Goal: Task Accomplishment & Management: Manage account settings

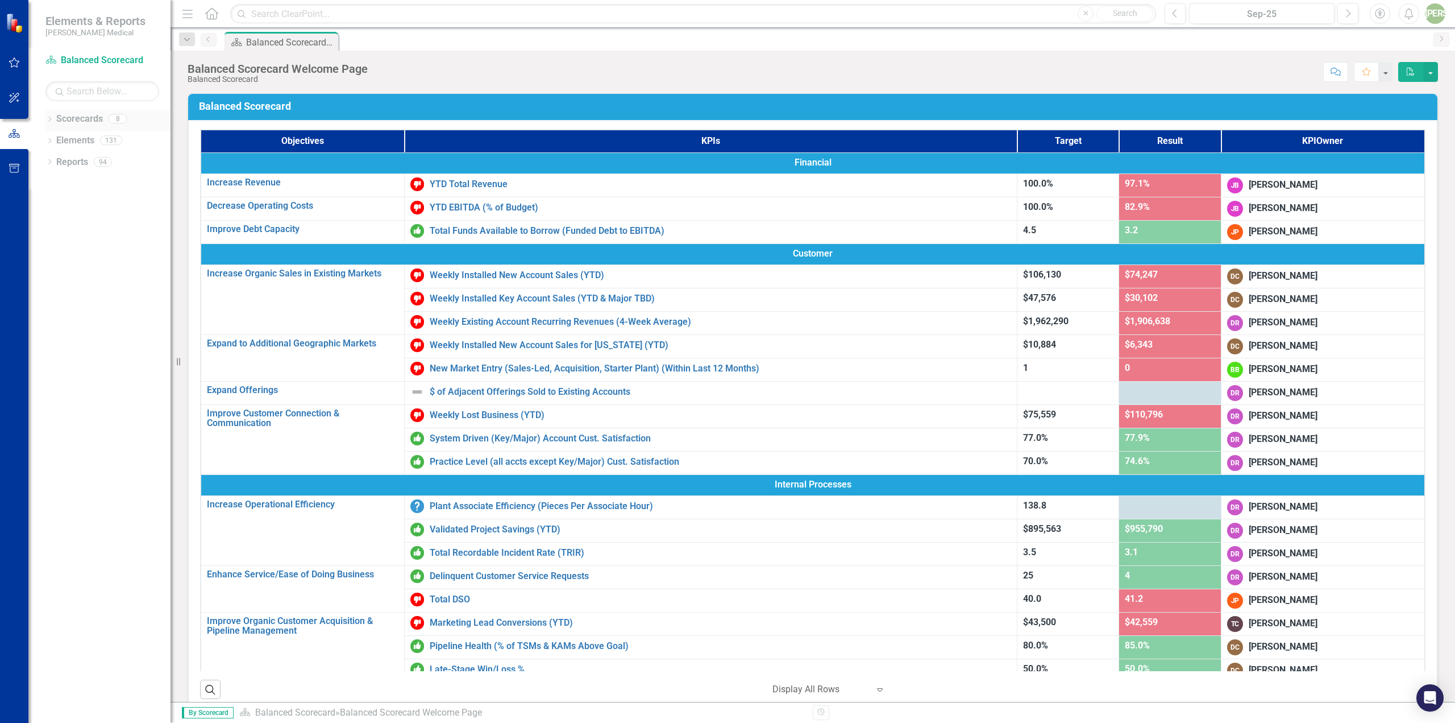
click at [52, 124] on div "Dropdown" at bounding box center [49, 120] width 8 height 10
click at [53, 164] on icon "Dropdown" at bounding box center [55, 161] width 9 height 7
drag, startPoint x: 100, startPoint y: 202, endPoint x: 125, endPoint y: 208, distance: 25.8
click at [101, 202] on link "[US_STATE] - Sales" at bounding box center [122, 204] width 97 height 13
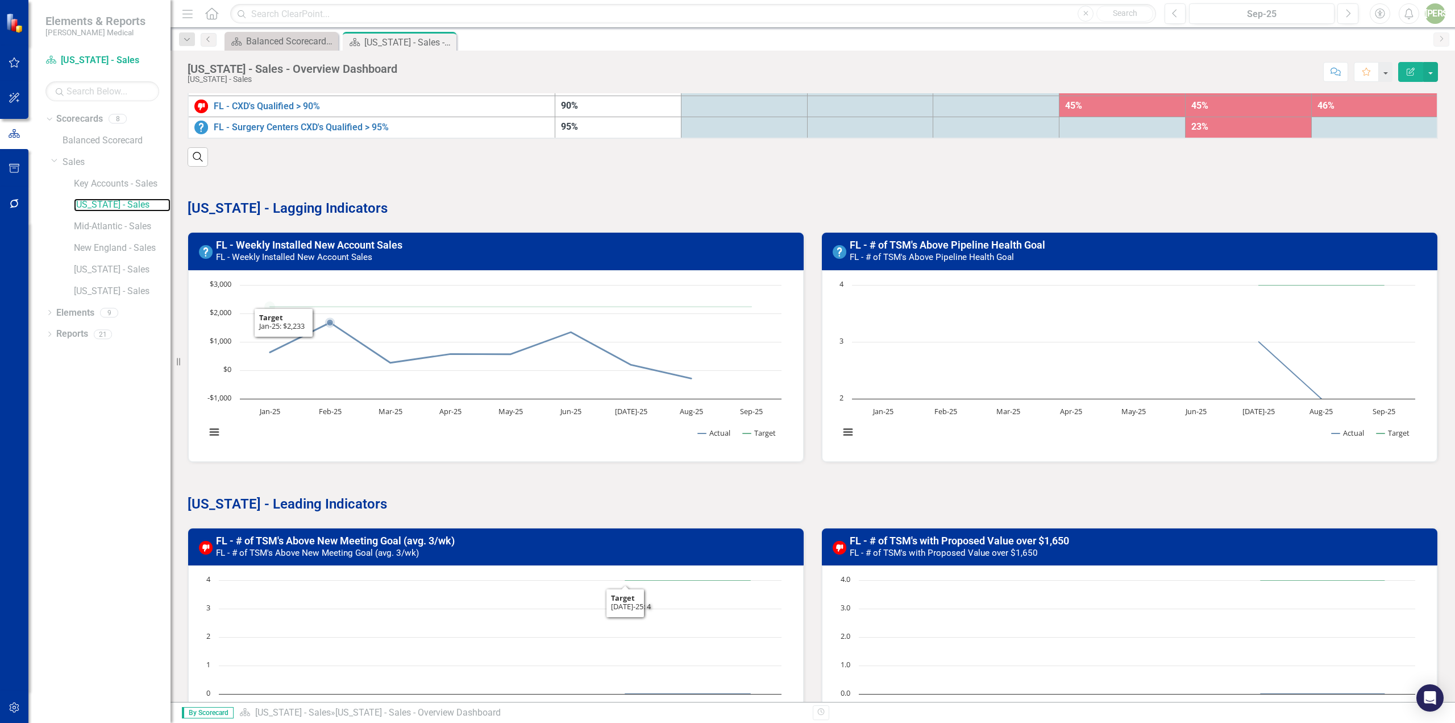
scroll to position [118, 0]
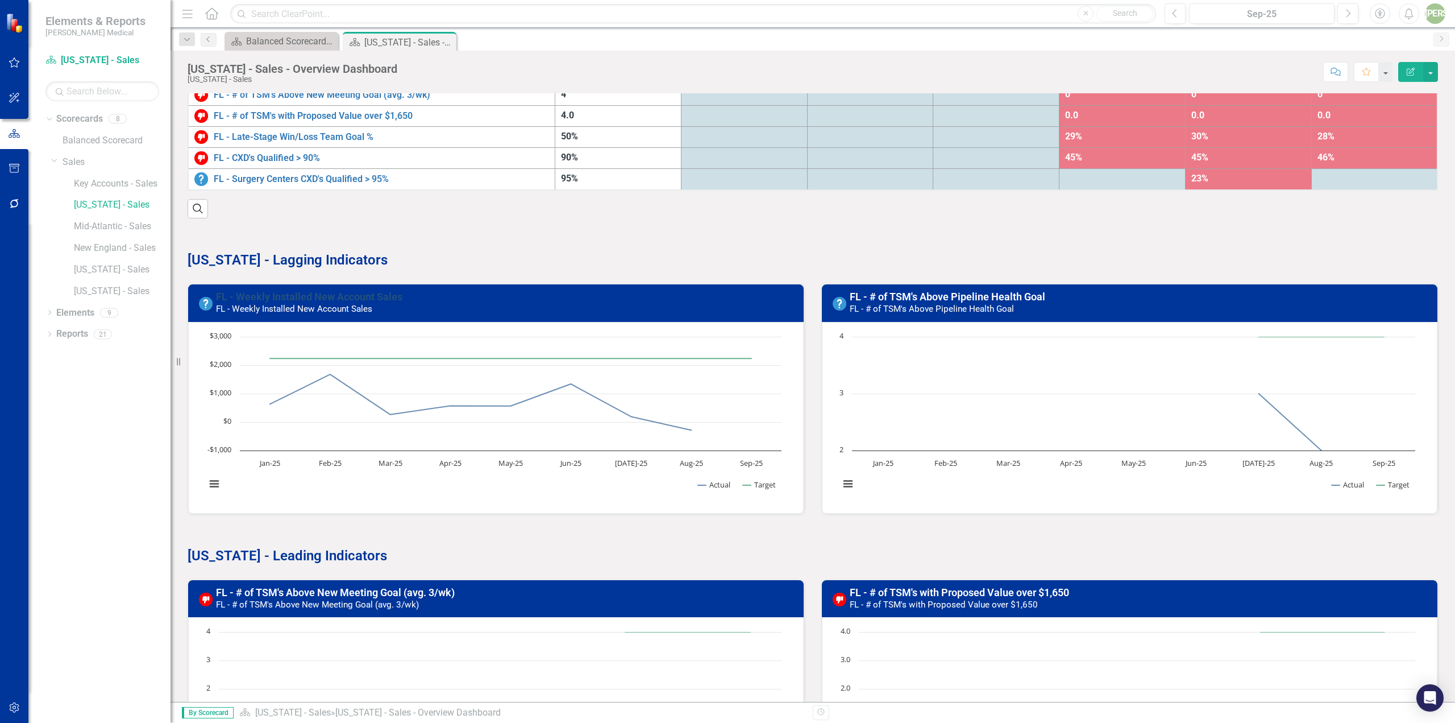
click at [300, 295] on link "FL - Weekly Installed New Account Sales" at bounding box center [309, 296] width 186 height 12
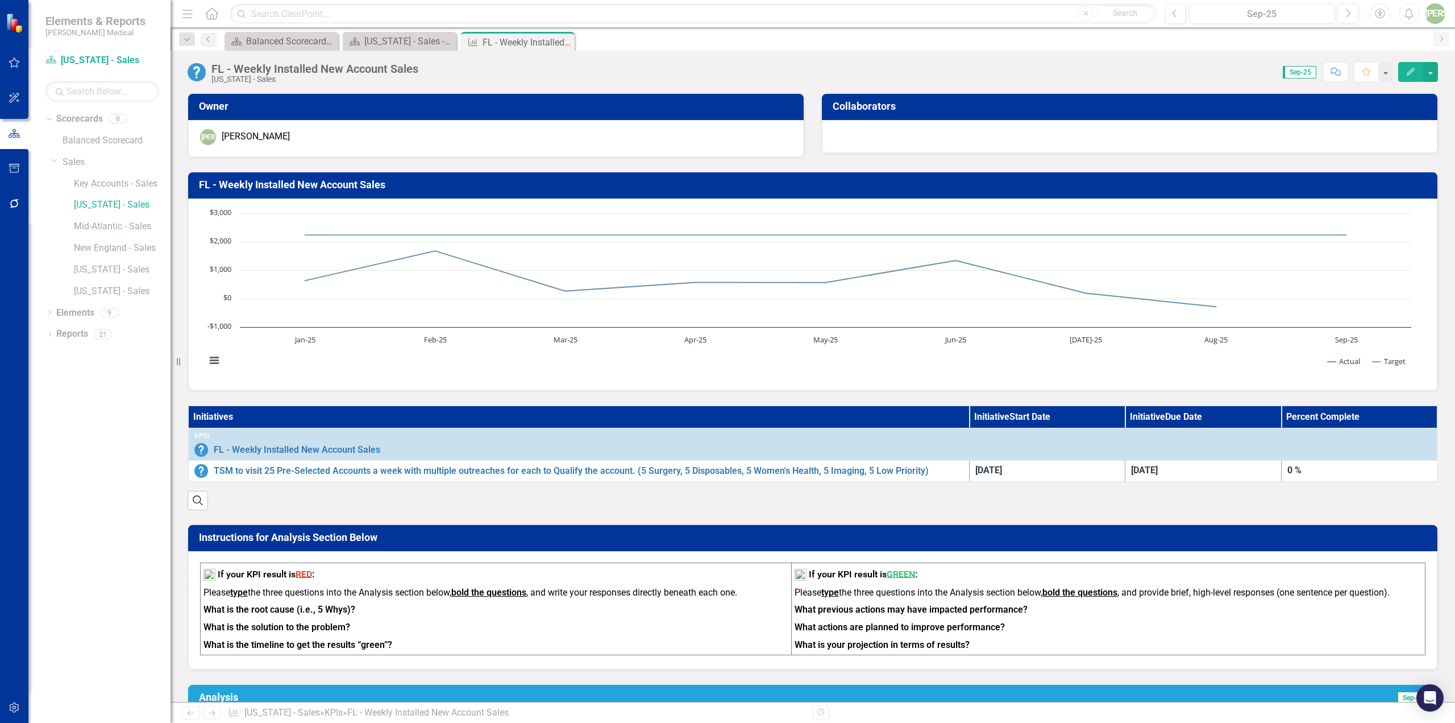
click at [212, 414] on th "Initiatives" at bounding box center [578, 416] width 781 height 23
click at [207, 416] on th "Initiatives" at bounding box center [578, 416] width 781 height 23
click at [206, 416] on th "Initiatives" at bounding box center [578, 416] width 781 height 23
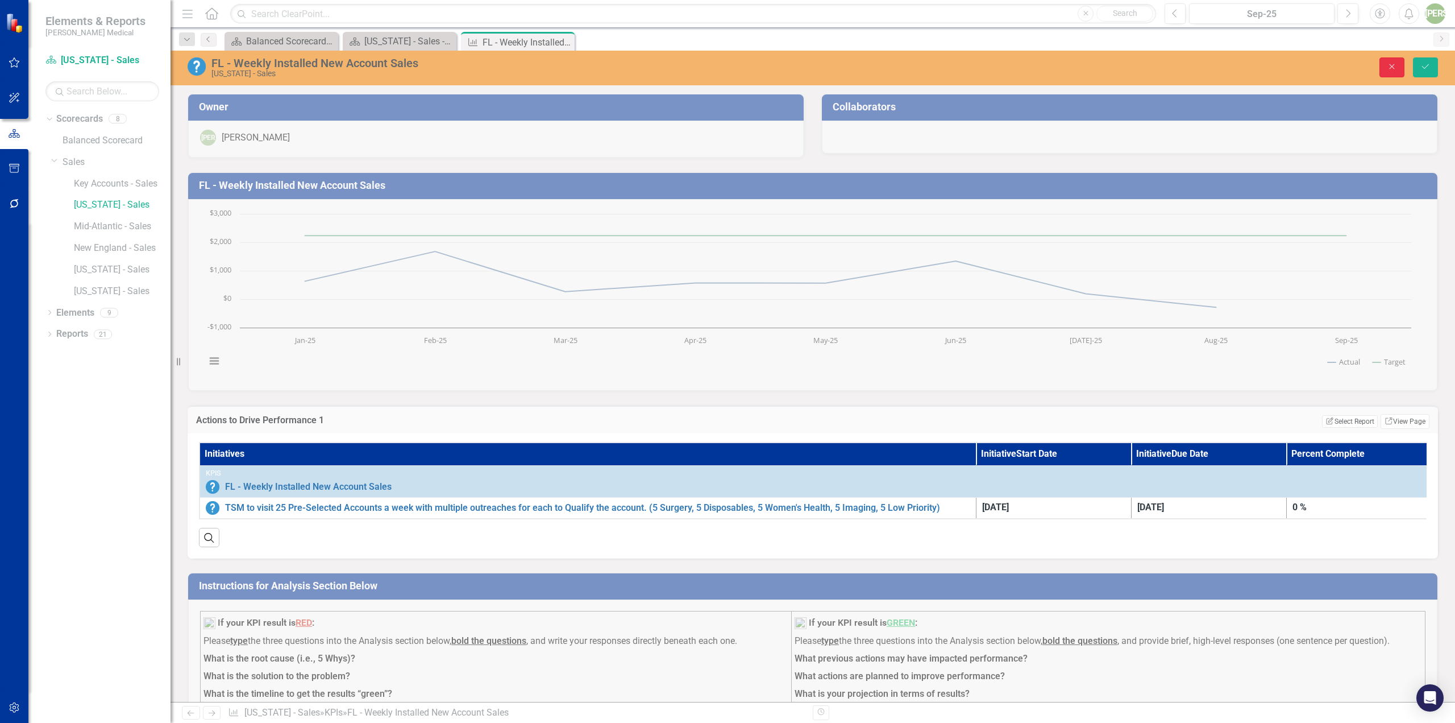
click at [1396, 61] on button "Close" at bounding box center [1392, 67] width 25 height 20
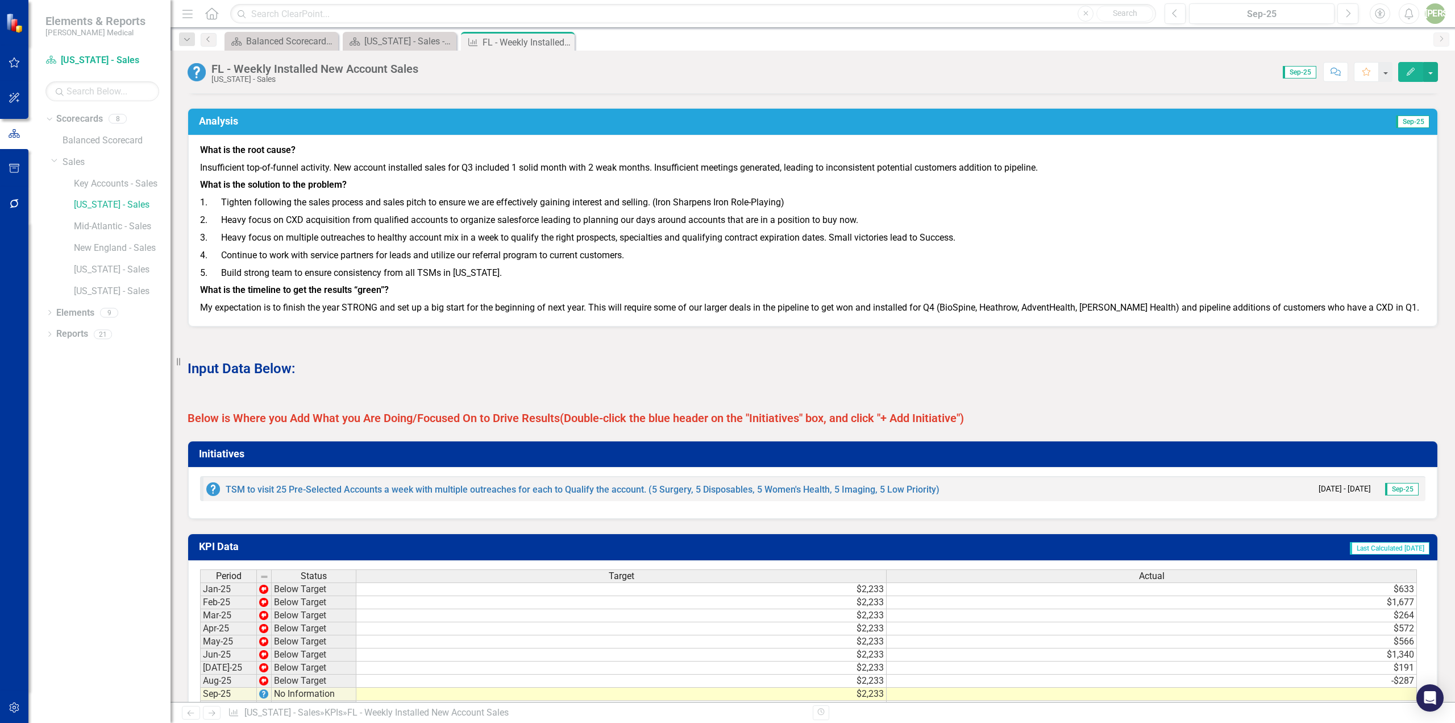
scroll to position [625, 0]
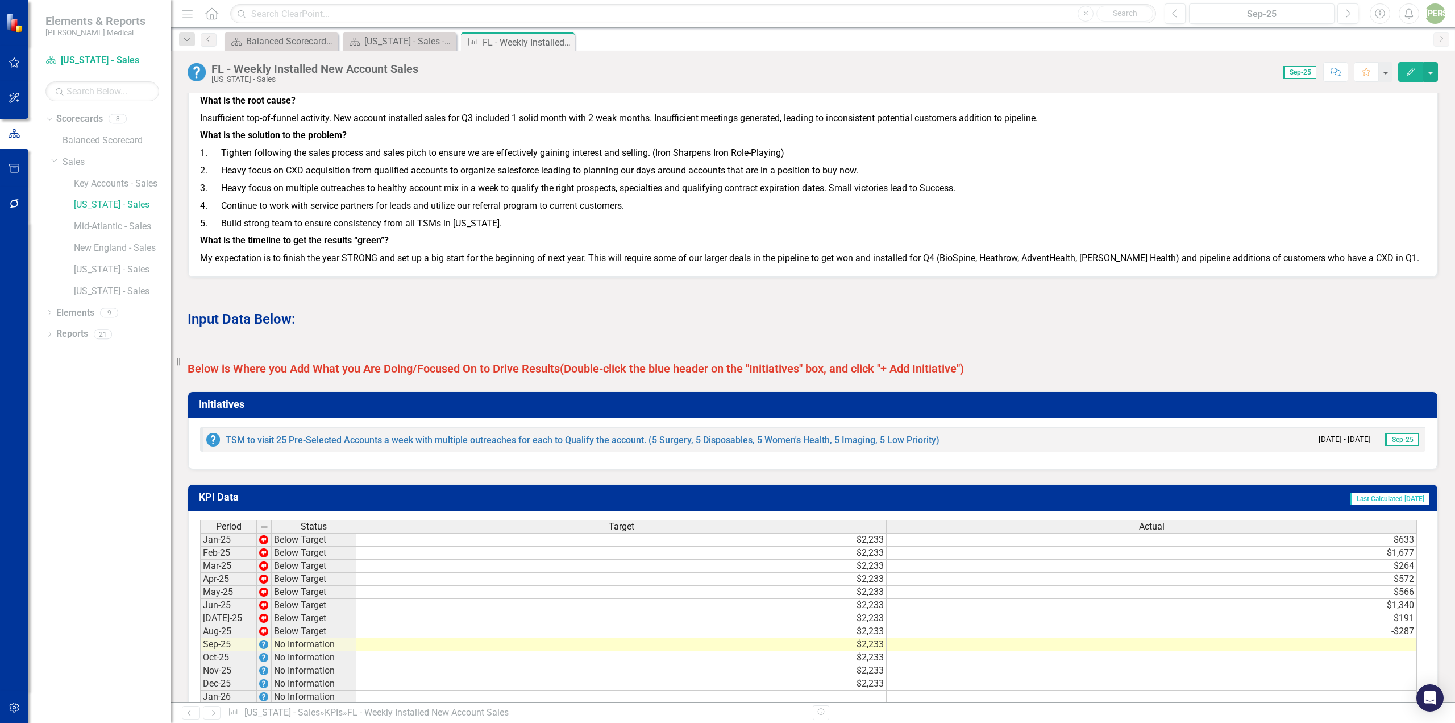
click at [220, 410] on h3 "Initiatives" at bounding box center [815, 403] width 1232 height 11
click at [222, 410] on h3 "Initiatives" at bounding box center [815, 403] width 1232 height 11
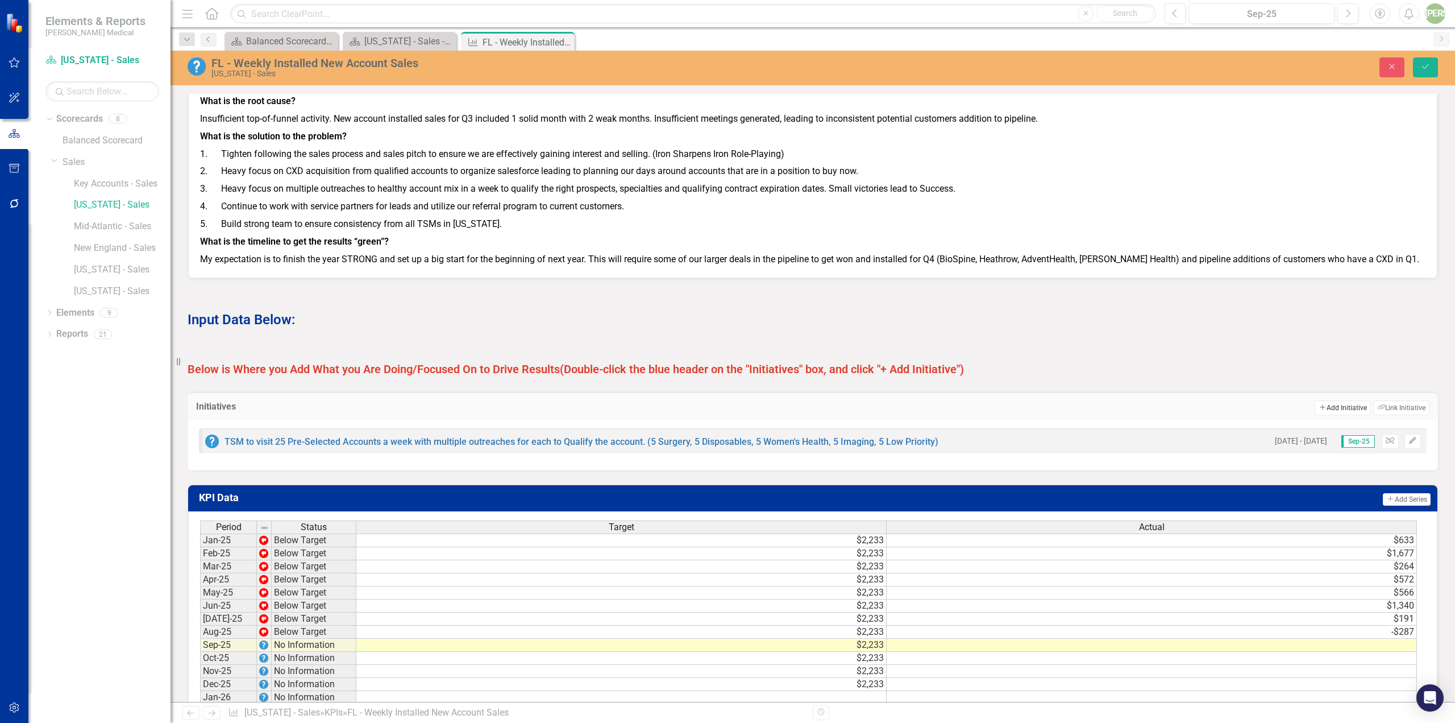
click at [1349, 415] on button "Add Add Initiative" at bounding box center [1343, 407] width 56 height 15
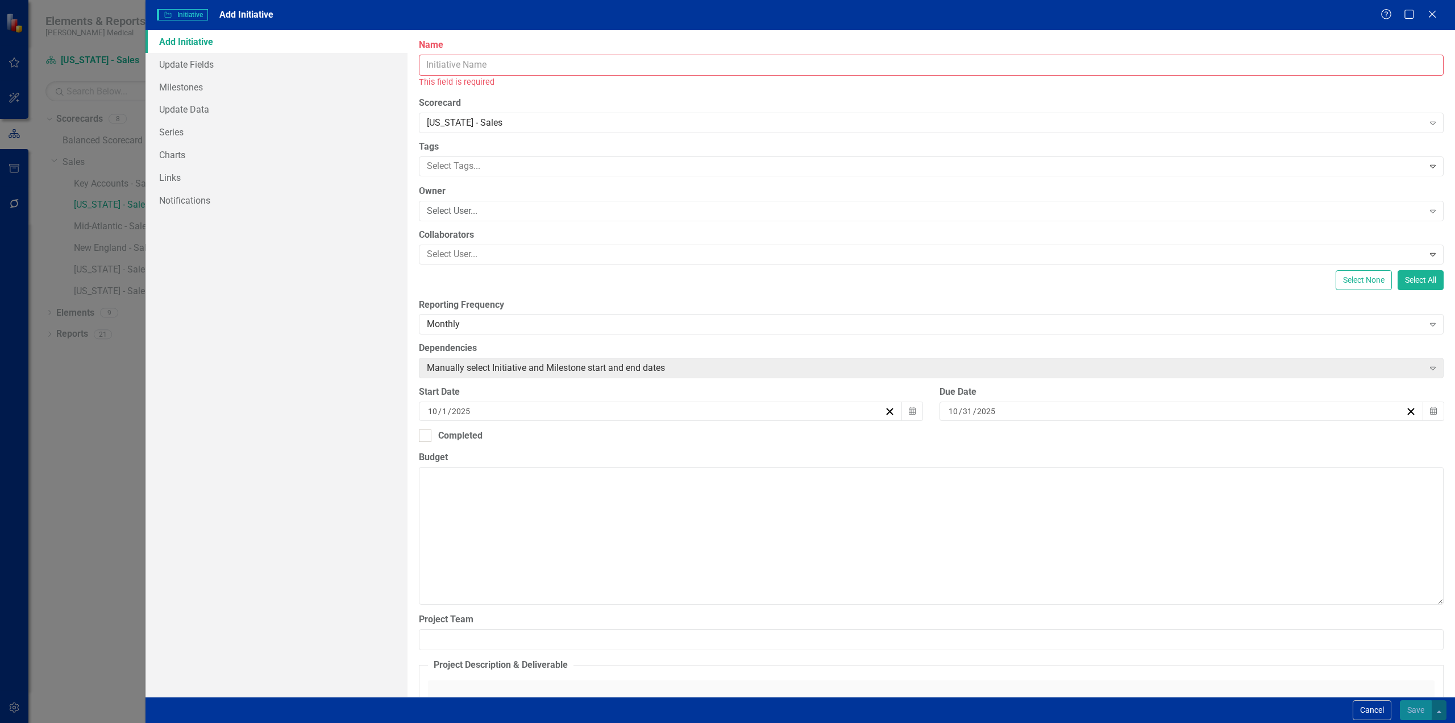
click at [484, 65] on input "Name" at bounding box center [931, 65] width 1025 height 21
click at [458, 70] on input "Name" at bounding box center [931, 65] width 1025 height 21
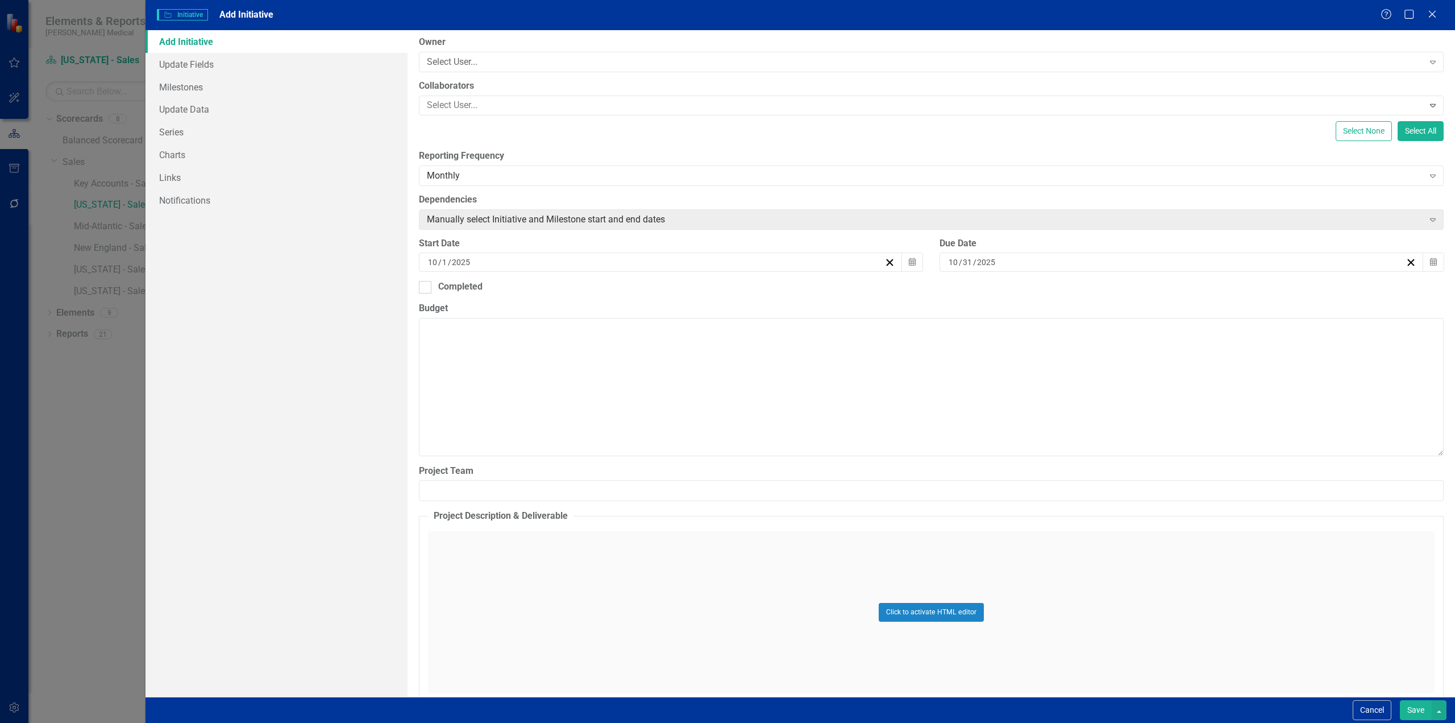
scroll to position [0, 0]
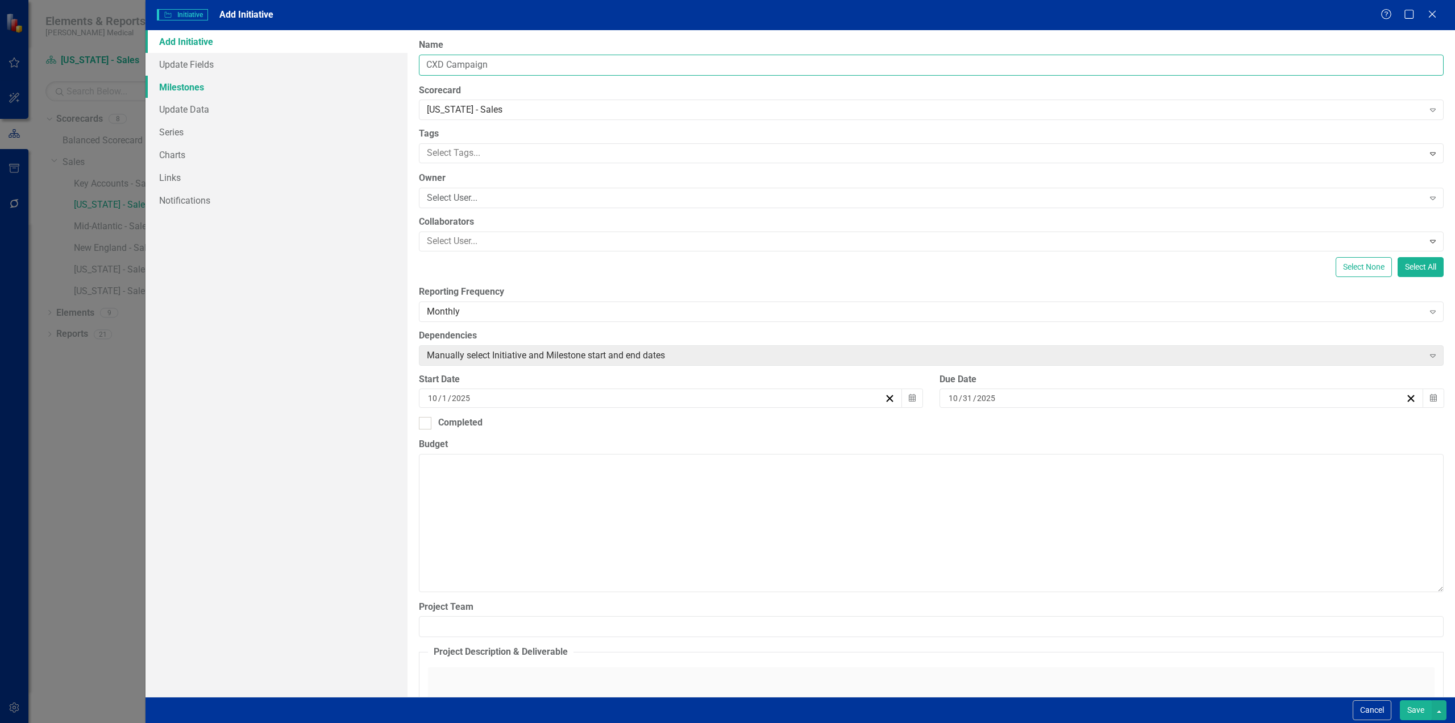
drag, startPoint x: 449, startPoint y: 65, endPoint x: 327, endPoint y: 84, distance: 122.6
click at [304, 41] on div "Add Initiative Update Fields Milestones Update Data Series Charts Links Notific…" at bounding box center [801, 363] width 1310 height 666
click at [602, 61] on input "Iron Sharpens Iron Role Playing - 2 TSMs a Week" at bounding box center [931, 65] width 1025 height 21
click at [634, 66] on input "Iron Sharpens Iron Role Playing - 2 TSMs/Week" at bounding box center [931, 65] width 1025 height 21
click at [651, 64] on input "Iron Sharpens Iron Role Playing - 2 TSMs/Week Rotating Sales Pitch" at bounding box center [931, 65] width 1025 height 21
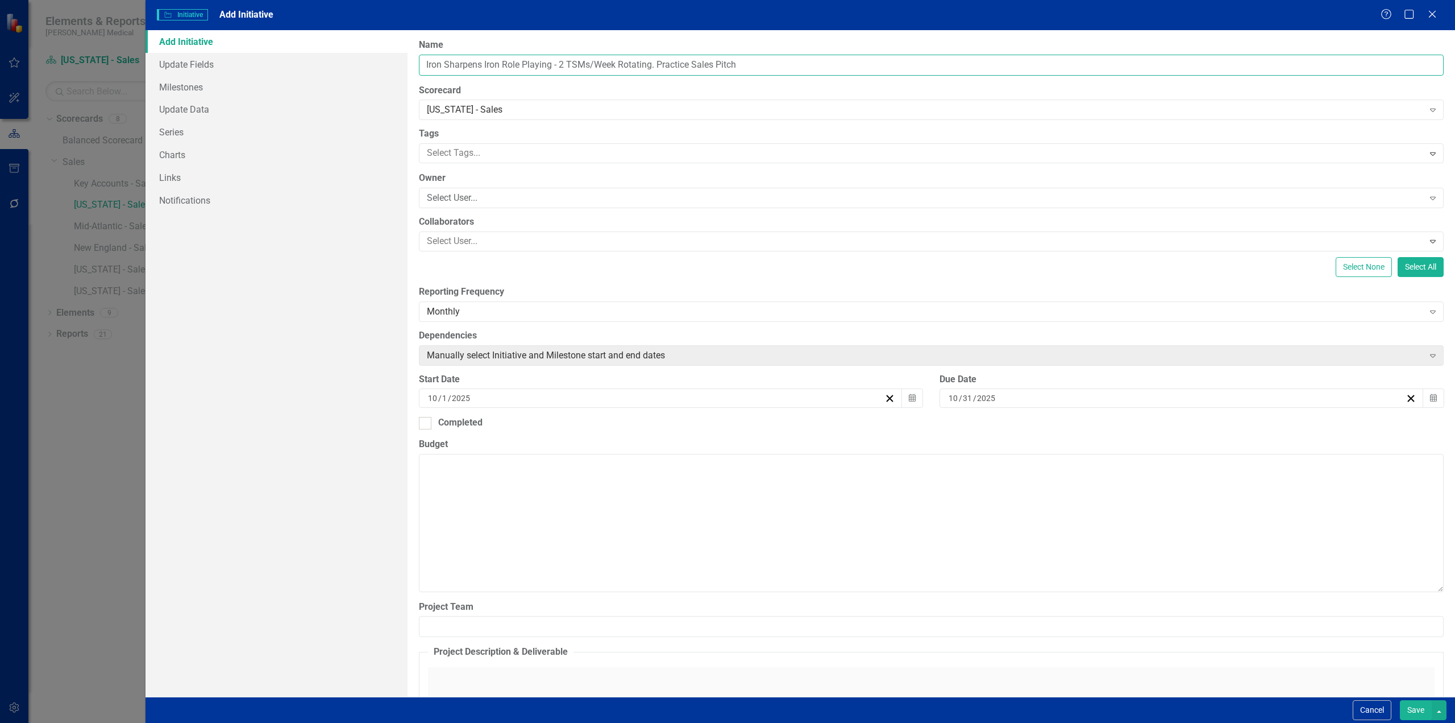
click at [748, 65] on input "Iron Sharpens Iron Role Playing - 2 TSMs/Week Rotating. Practice Sales Pitch" at bounding box center [931, 65] width 1025 height 21
type input "Iron Sharpens Iron Role Playing - 2 TSMs/Week Rotating. (Practice Sales Pitch v…"
click at [878, 78] on div "ClearPoint Can Do More! How ClearPoint Can Help Close Enterprise plans can auto…" at bounding box center [932, 363] width 1048 height 666
click at [874, 73] on input "Iron Sharpens Iron Role Playing - 2 TSMs/Week Rotating. (Practice Sales Pitch v…" at bounding box center [931, 65] width 1025 height 21
click at [770, 65] on input "Iron Sharpens Iron Role Playing - 2 TSMs/Week Rotating. (Practice Sales Pitch v…" at bounding box center [931, 65] width 1025 height 21
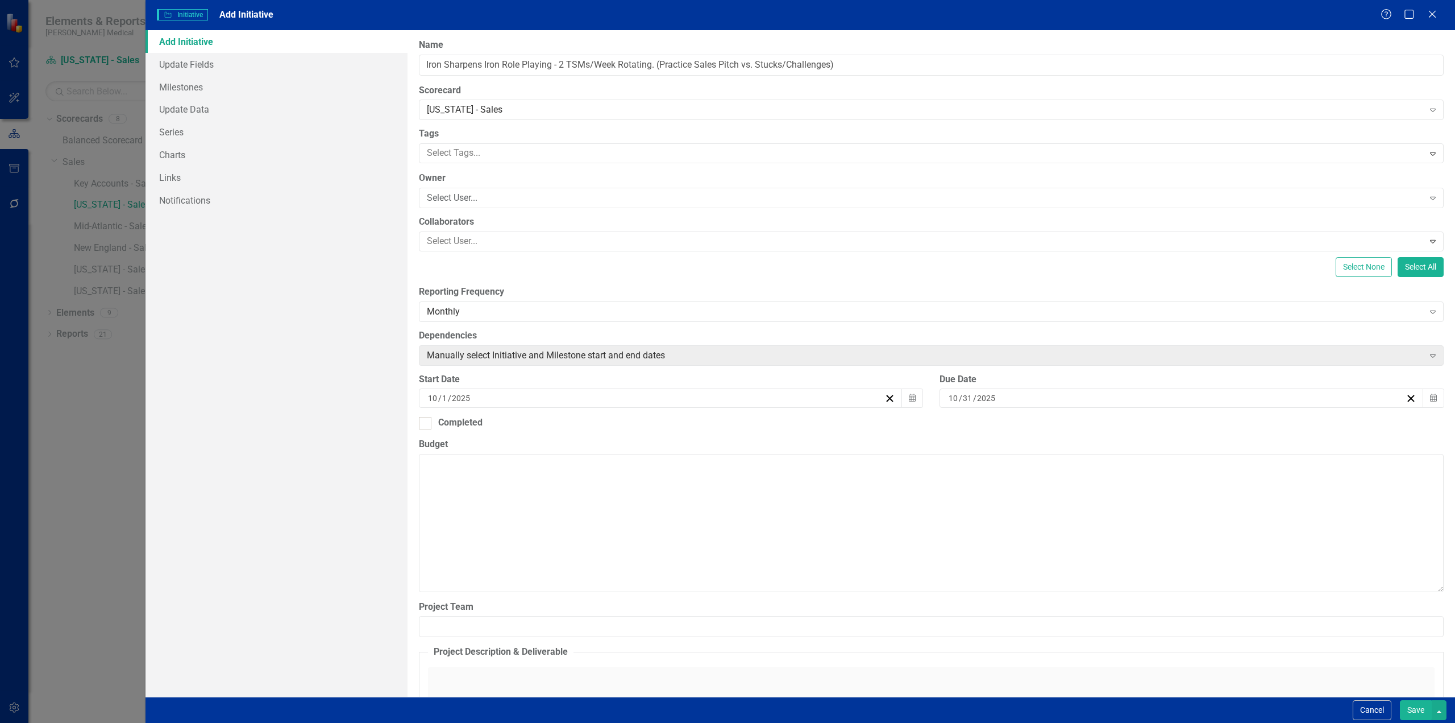
drag, startPoint x: 771, startPoint y: 64, endPoint x: 739, endPoint y: 97, distance: 46.2
click at [739, 97] on label "Scorecard" at bounding box center [931, 90] width 1025 height 13
click at [526, 316] on div "Monthly" at bounding box center [925, 311] width 997 height 13
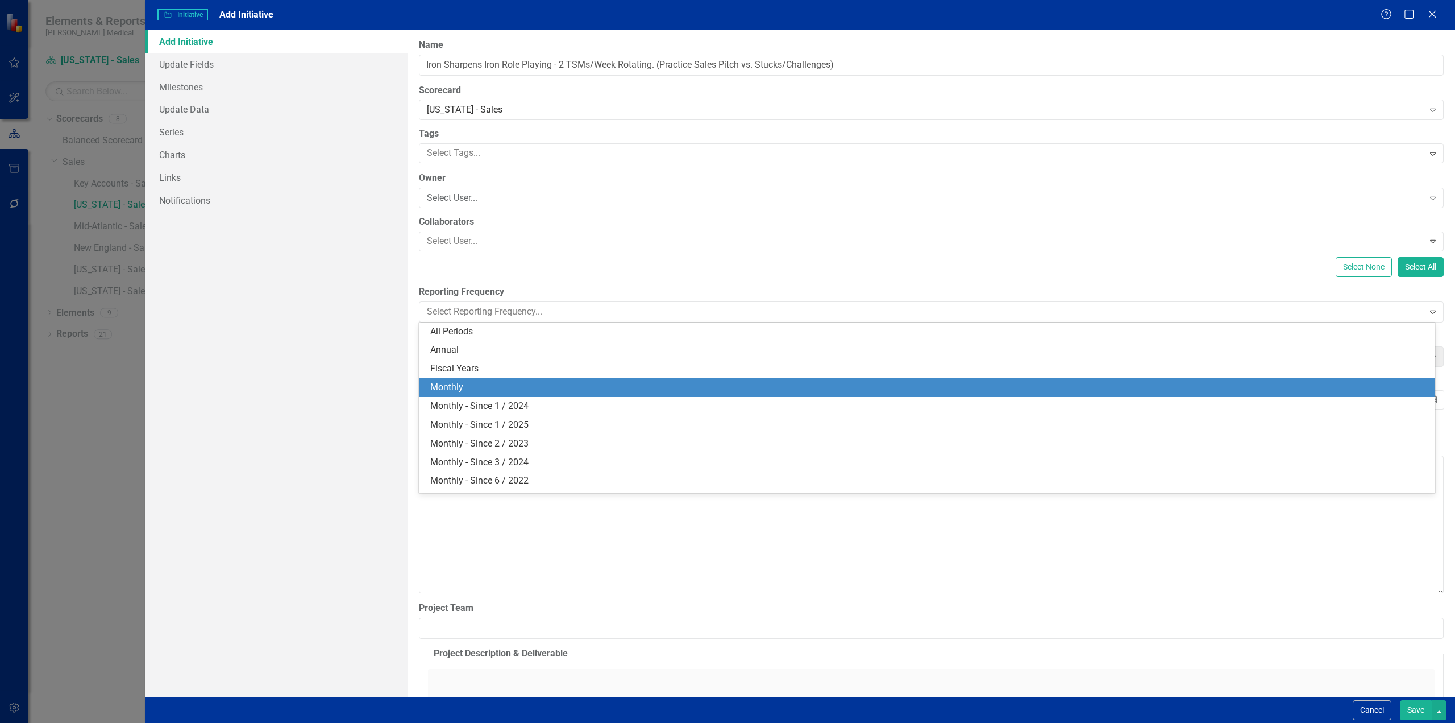
click at [488, 384] on div "Monthly" at bounding box center [929, 387] width 998 height 13
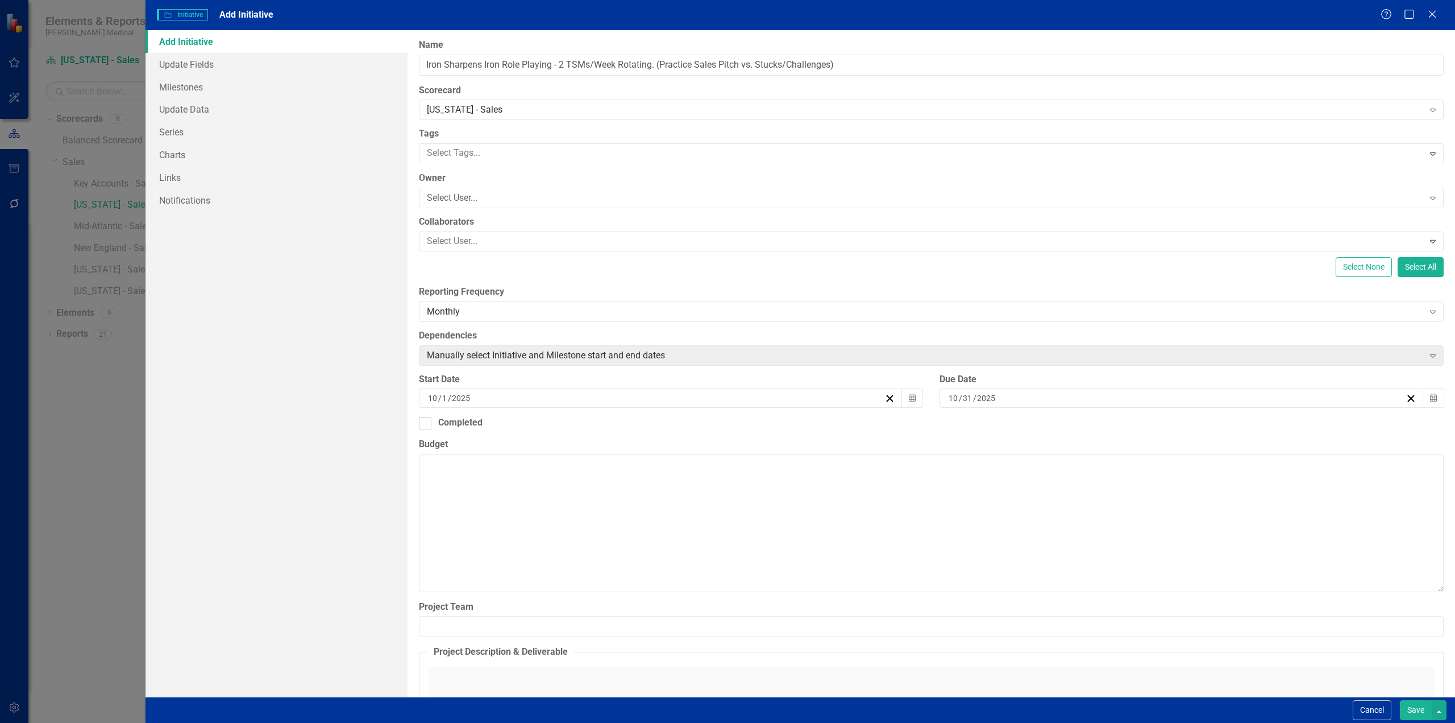
click at [803, 395] on div "10 / 1 / 2025" at bounding box center [655, 397] width 458 height 11
click at [600, 464] on abbr "29" at bounding box center [602, 463] width 9 height 9
click at [1347, 404] on div "10 / 31 / 2025" at bounding box center [1182, 397] width 484 height 19
click at [1239, 430] on button "›" at bounding box center [1236, 426] width 25 height 25
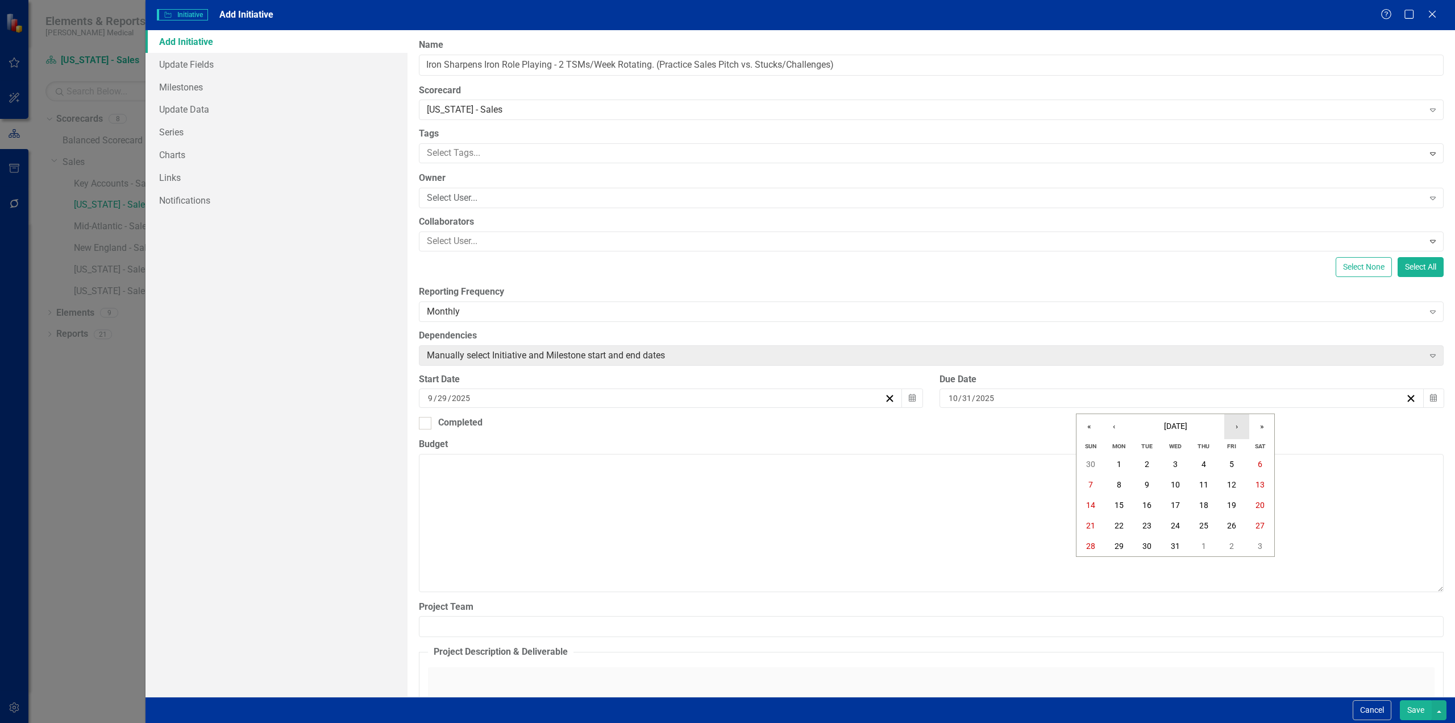
click at [1239, 430] on button "›" at bounding box center [1236, 426] width 25 height 25
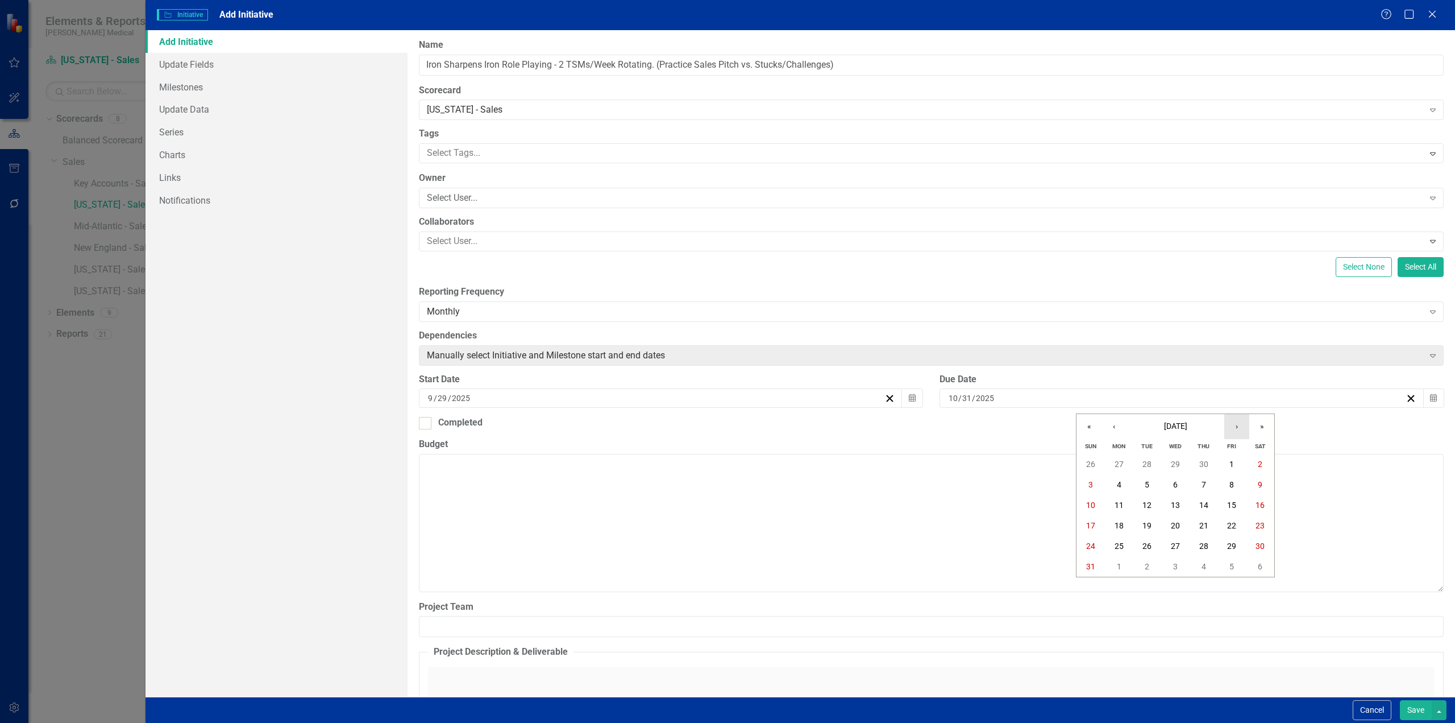
click at [1239, 430] on button "›" at bounding box center [1236, 426] width 25 height 25
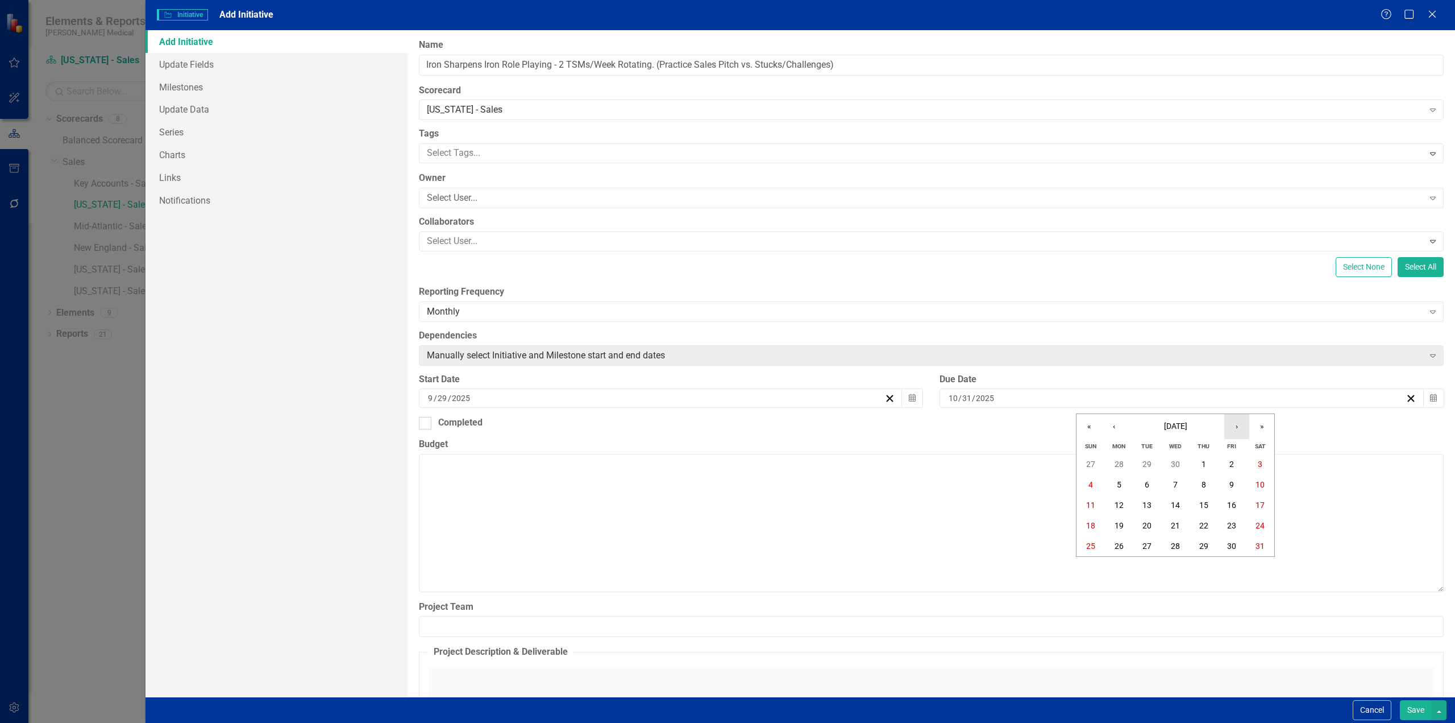
click at [1239, 430] on button "›" at bounding box center [1236, 426] width 25 height 25
click at [1116, 431] on button "‹" at bounding box center [1114, 426] width 25 height 25
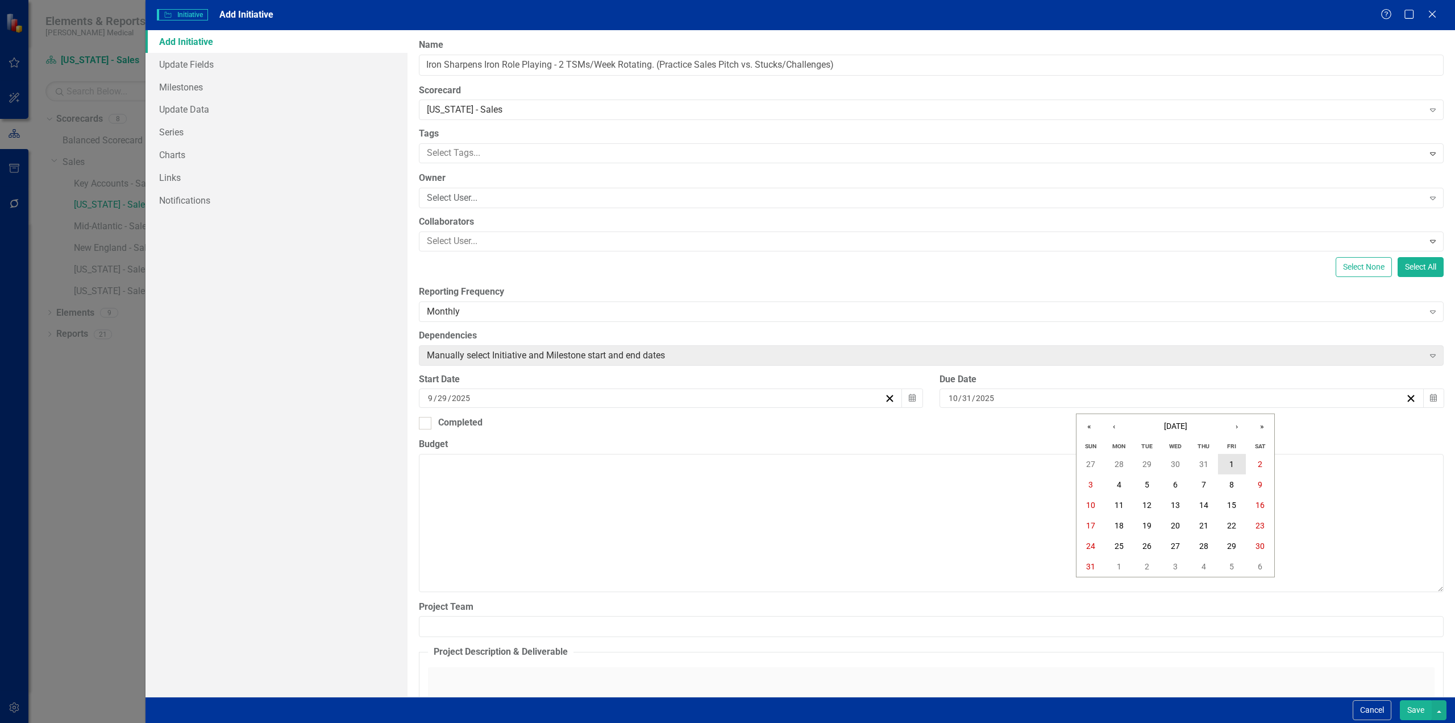
click at [1226, 463] on button "1" at bounding box center [1232, 464] width 28 height 20
click at [1406, 398] on icon "button" at bounding box center [1411, 398] width 11 height 11
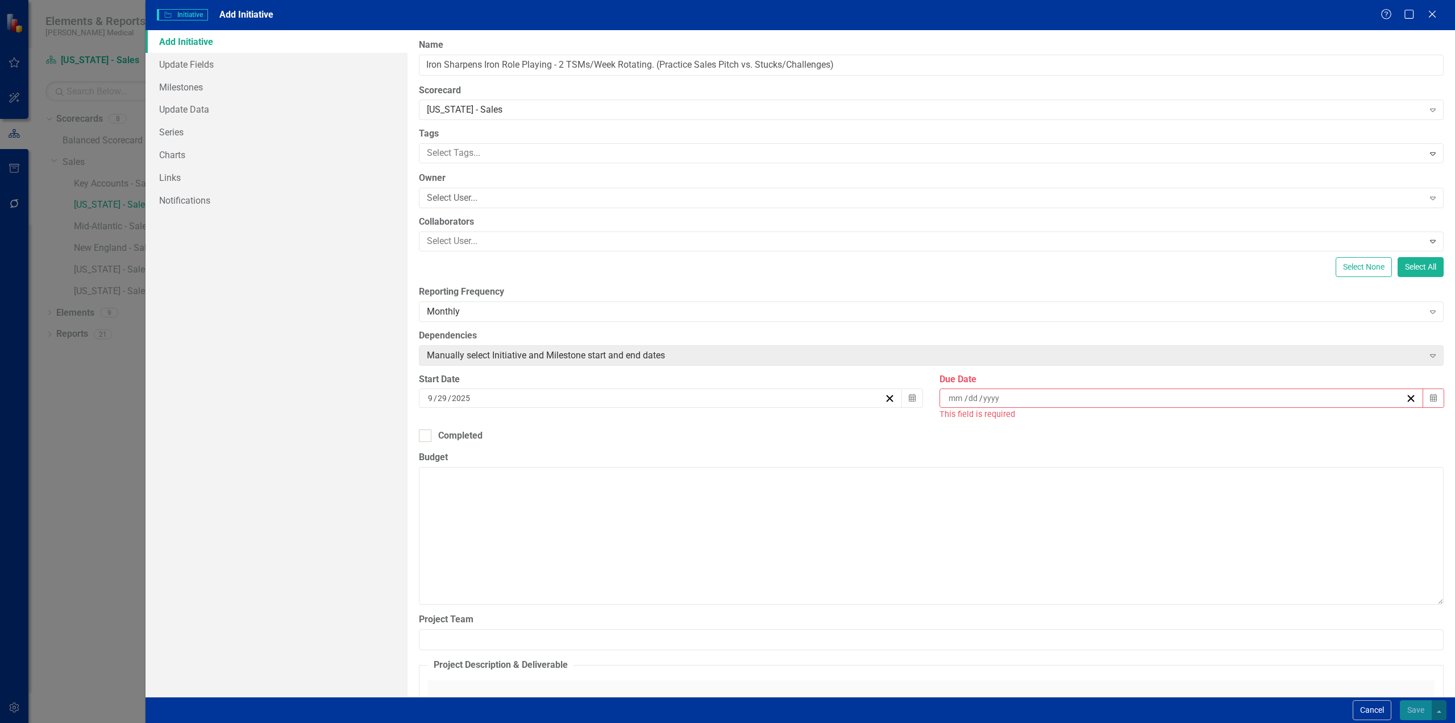
click at [1111, 400] on div "/ /" at bounding box center [1176, 397] width 458 height 11
click at [1111, 397] on div "/ /" at bounding box center [1176, 397] width 458 height 11
click at [1188, 424] on span "October 2025" at bounding box center [1175, 425] width 23 height 9
click at [1121, 453] on button "January" at bounding box center [1110, 459] width 66 height 41
click at [1202, 426] on button "January 2025" at bounding box center [1176, 426] width 98 height 25
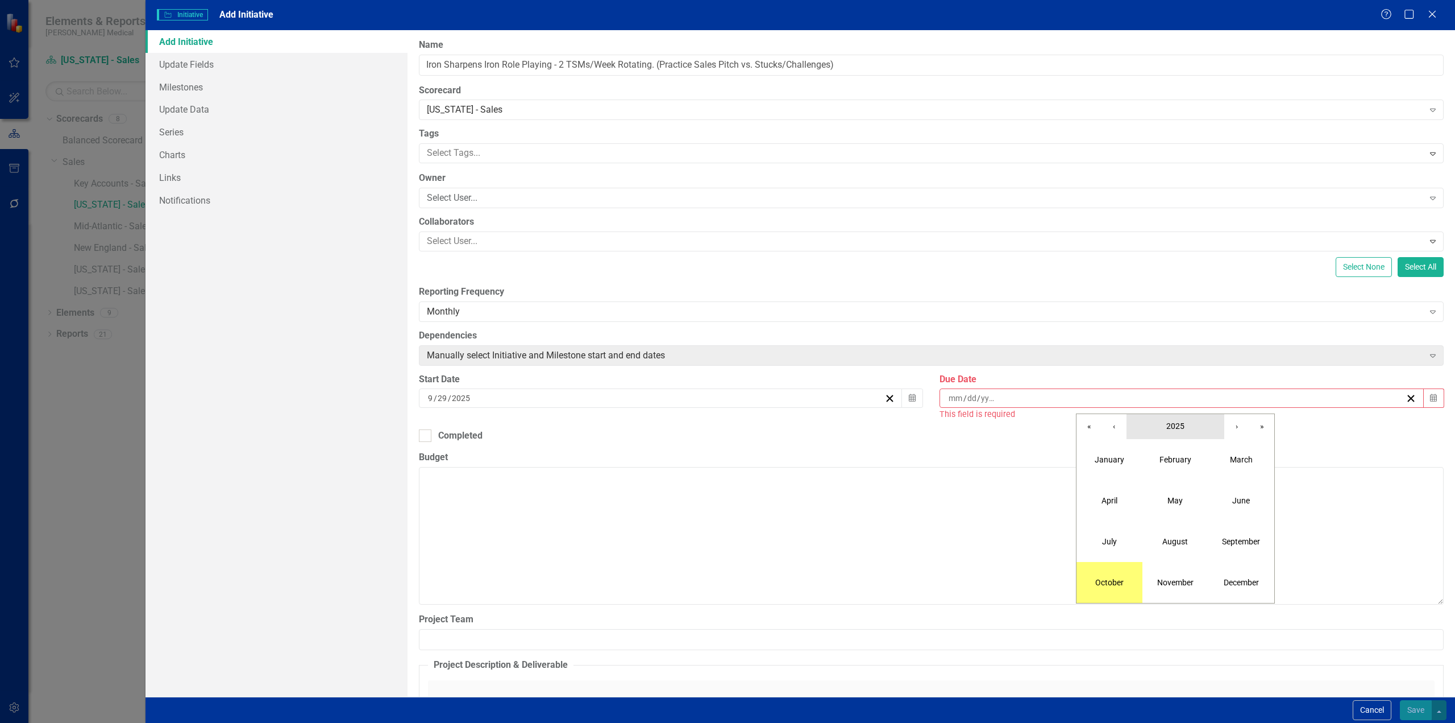
click at [1181, 429] on span "2025" at bounding box center [1176, 425] width 18 height 9
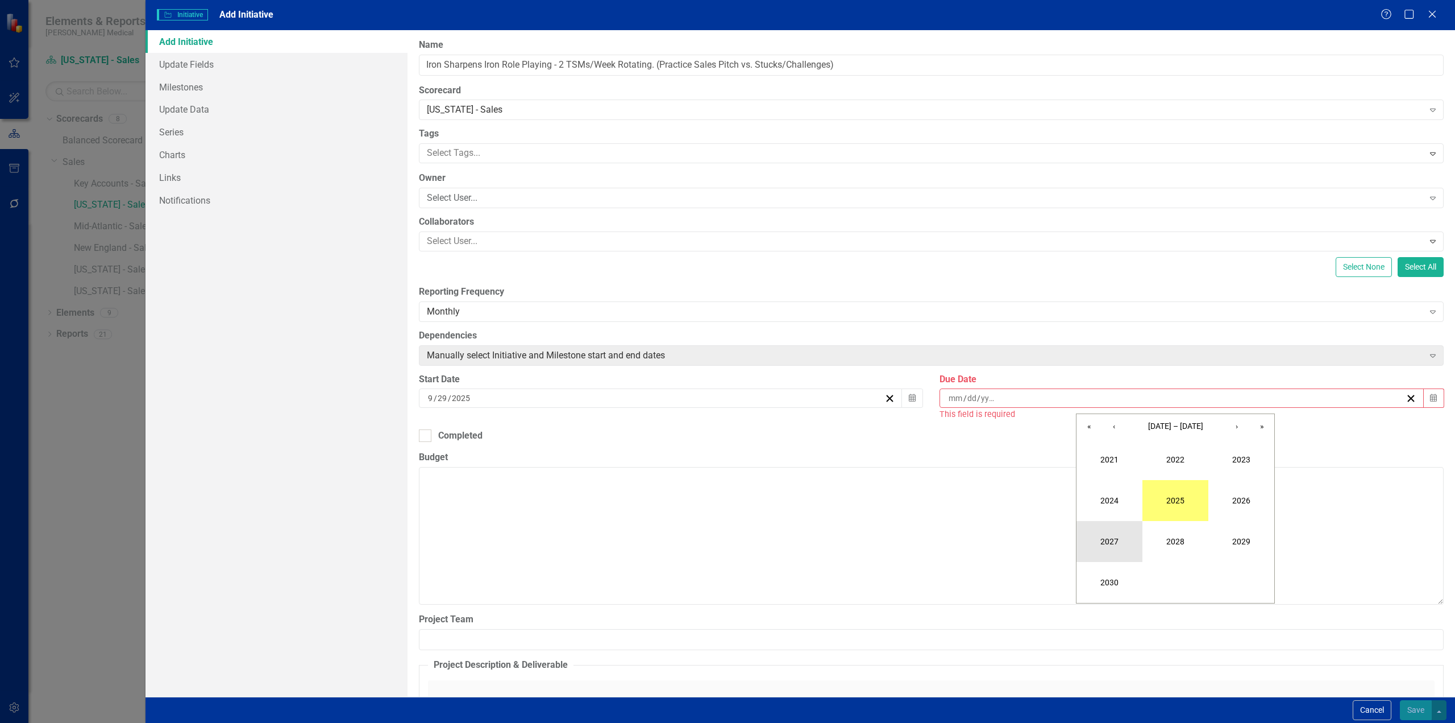
click at [1114, 543] on button "2027" at bounding box center [1110, 541] width 66 height 41
click at [1119, 463] on abbr "January" at bounding box center [1110, 459] width 30 height 9
click at [1232, 459] on abbr "1" at bounding box center [1232, 463] width 5 height 9
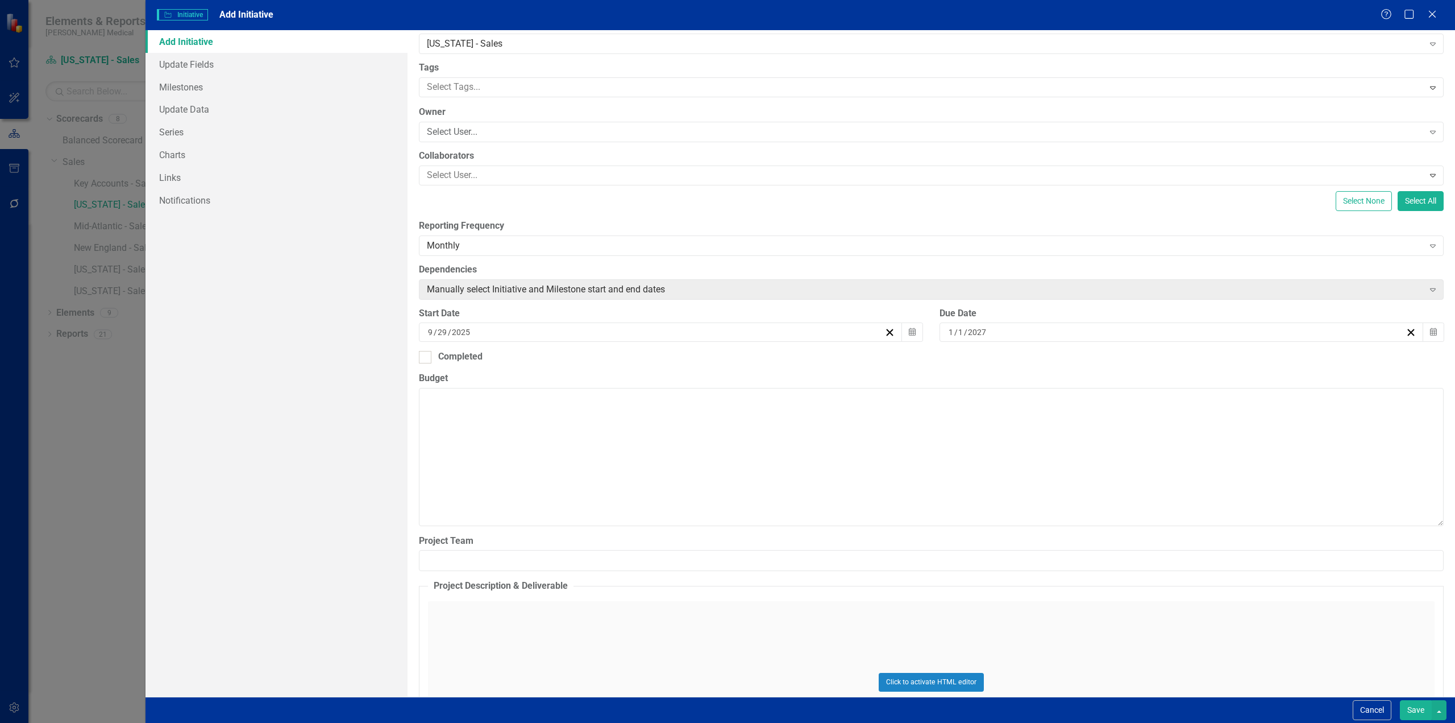
scroll to position [187, 0]
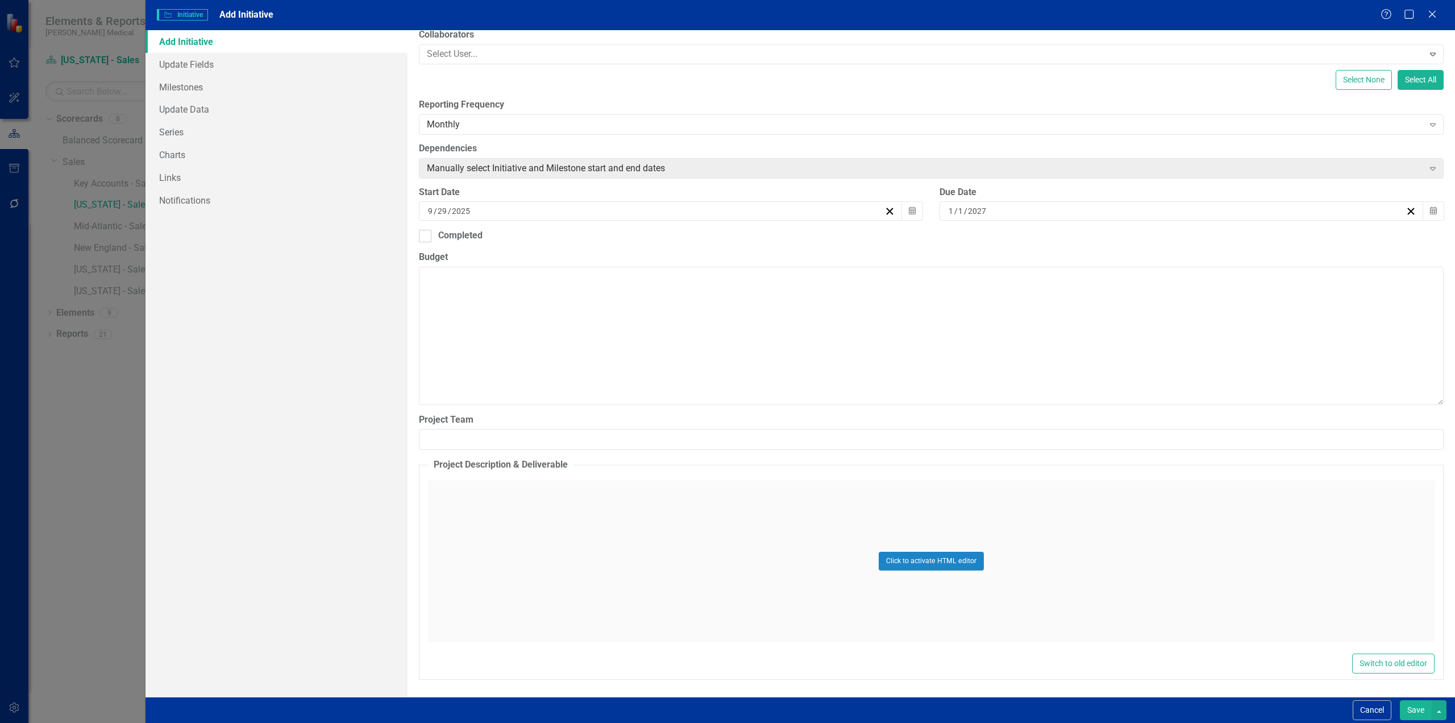
click at [1422, 715] on button "Save" at bounding box center [1416, 710] width 32 height 20
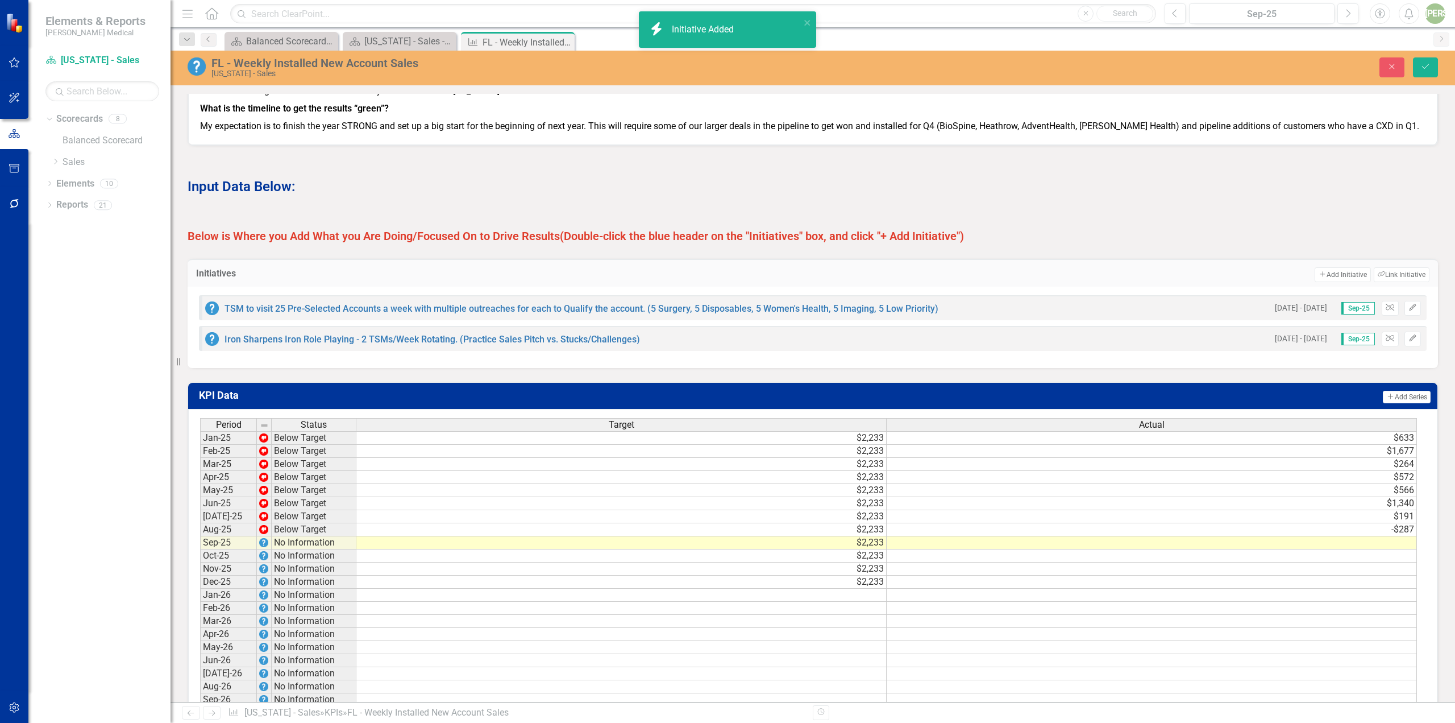
scroll to position [760, 0]
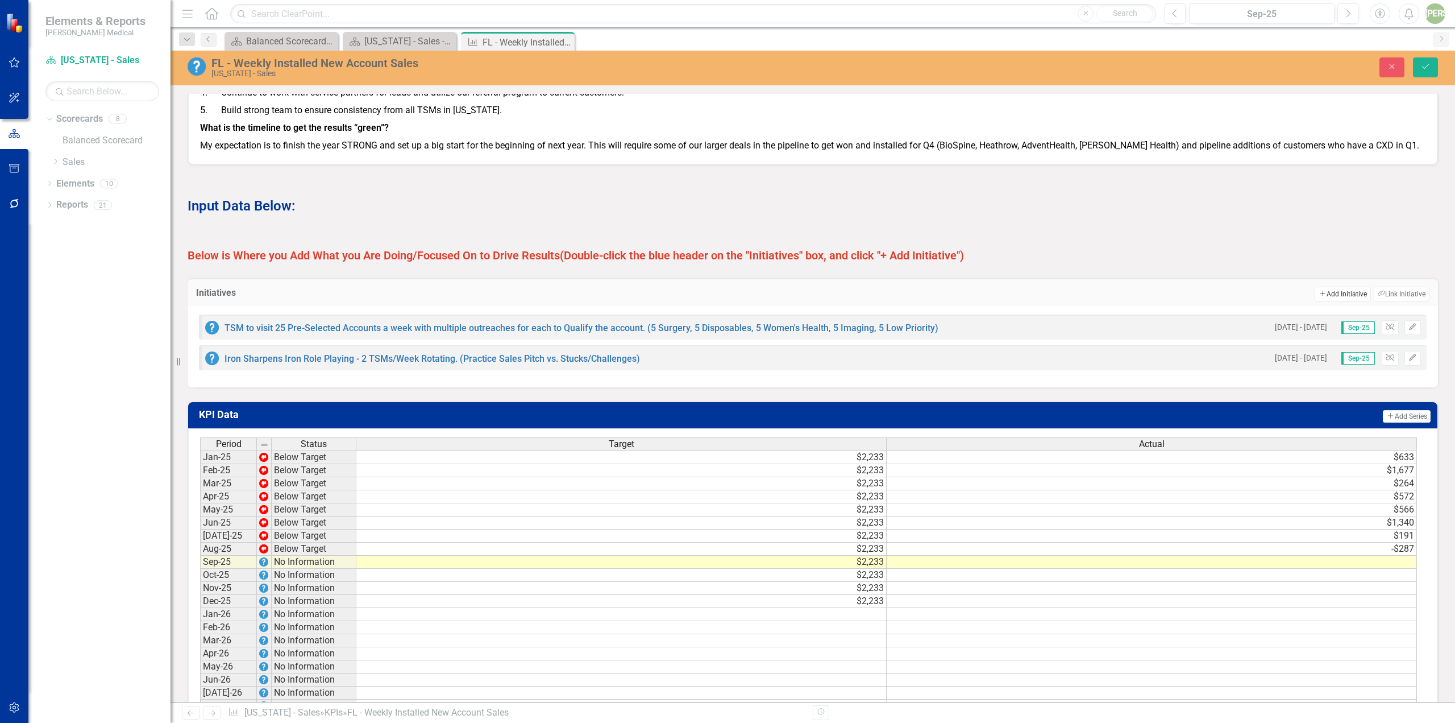
click at [1327, 301] on button "Add Add Initiative" at bounding box center [1343, 294] width 56 height 15
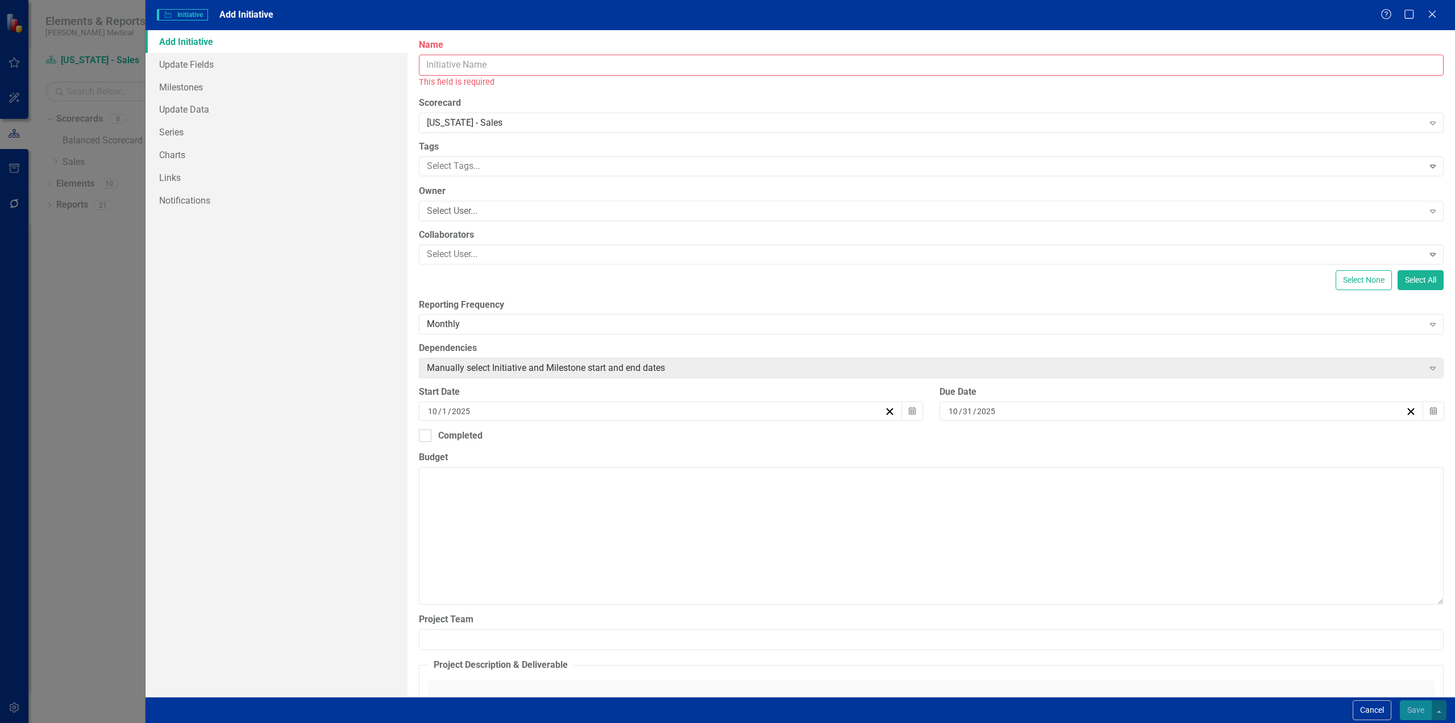
click at [518, 69] on input "Name" at bounding box center [931, 65] width 1025 height 21
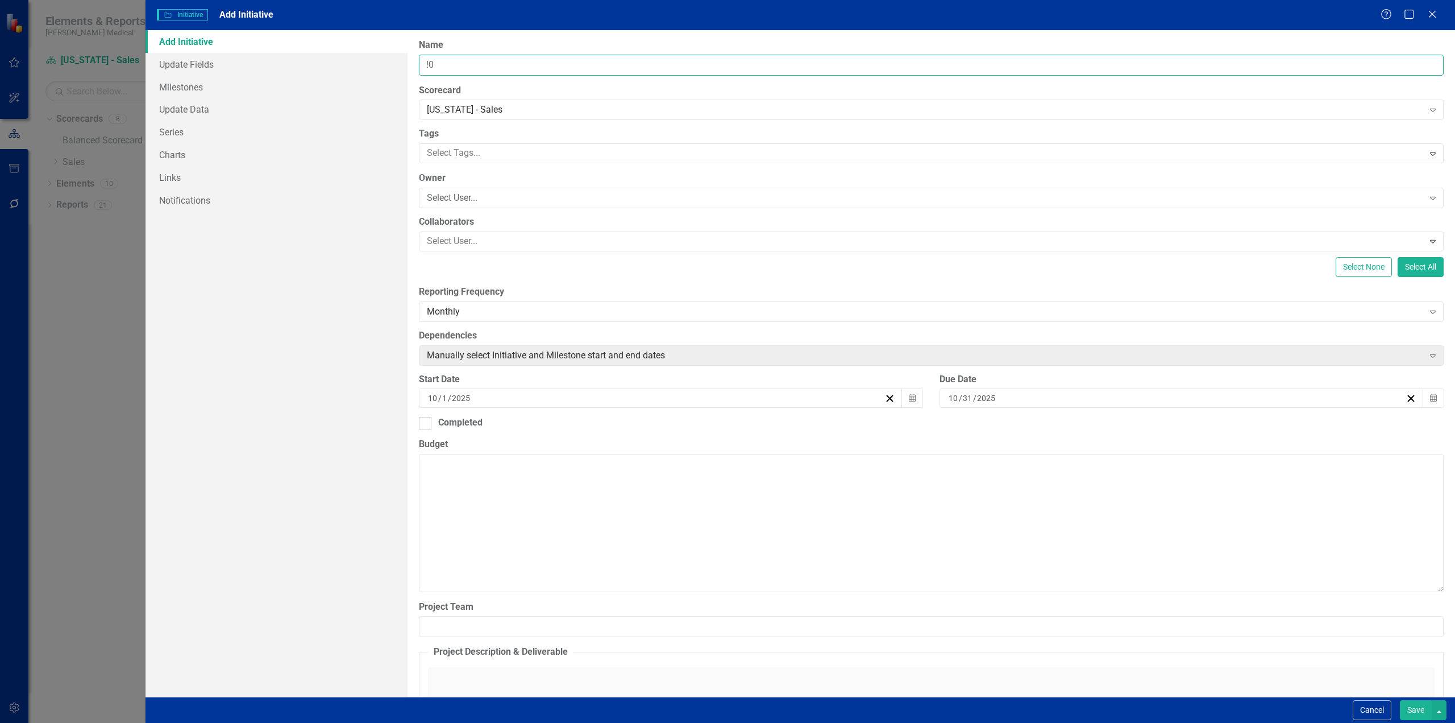
type input "!"
type input "1"
type input "R"
type input "[RSM] Surgery Center Management. To Pick 10 Accounts Weekly to Qualify."
click at [683, 80] on div "ClearPoint Can Do More! How ClearPoint Can Help Close Enterprise plans can auto…" at bounding box center [932, 363] width 1048 height 666
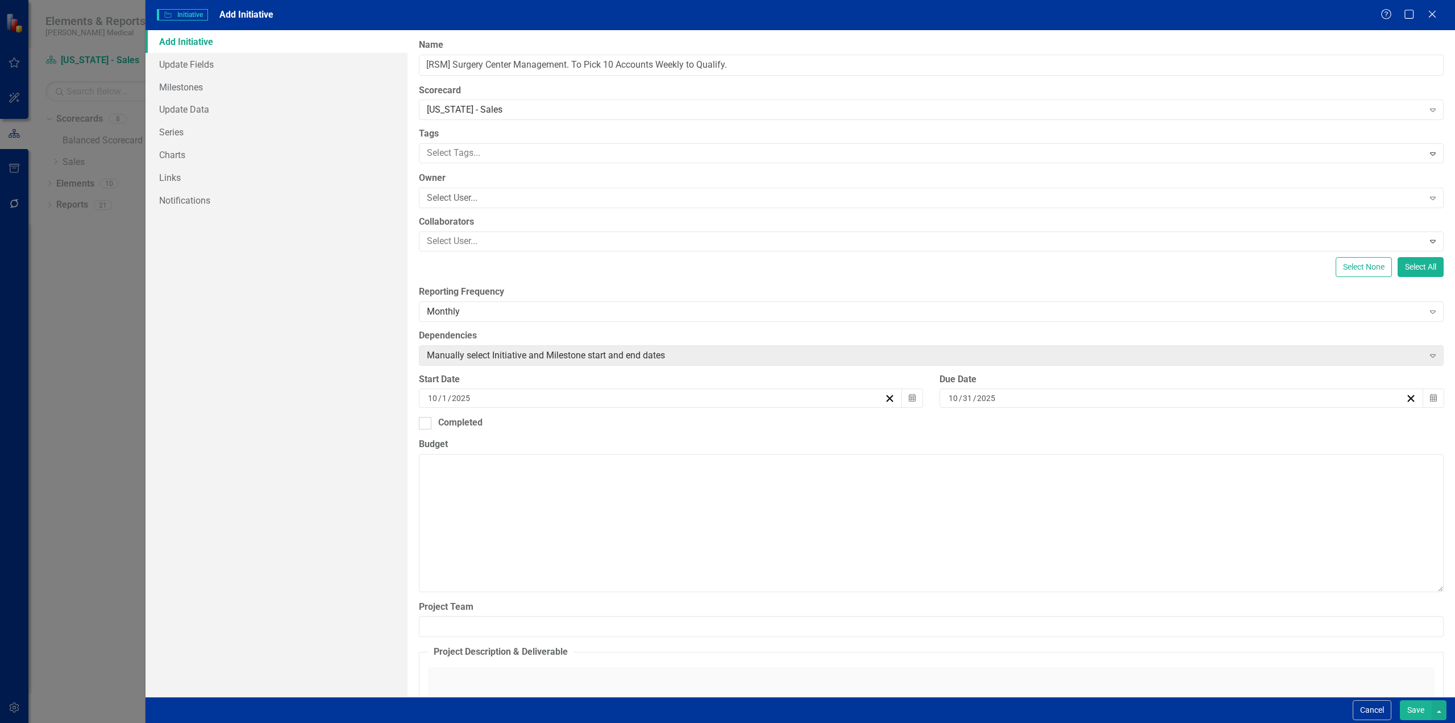
click at [864, 397] on div "10 / 1 / 2025" at bounding box center [655, 397] width 458 height 11
click at [600, 459] on abbr "29" at bounding box center [602, 463] width 9 height 9
click at [1058, 397] on div "10 / 31 / 2025" at bounding box center [1176, 397] width 458 height 11
click at [1230, 426] on button "›" at bounding box center [1236, 426] width 25 height 25
click at [1231, 426] on button "›" at bounding box center [1236, 426] width 25 height 25
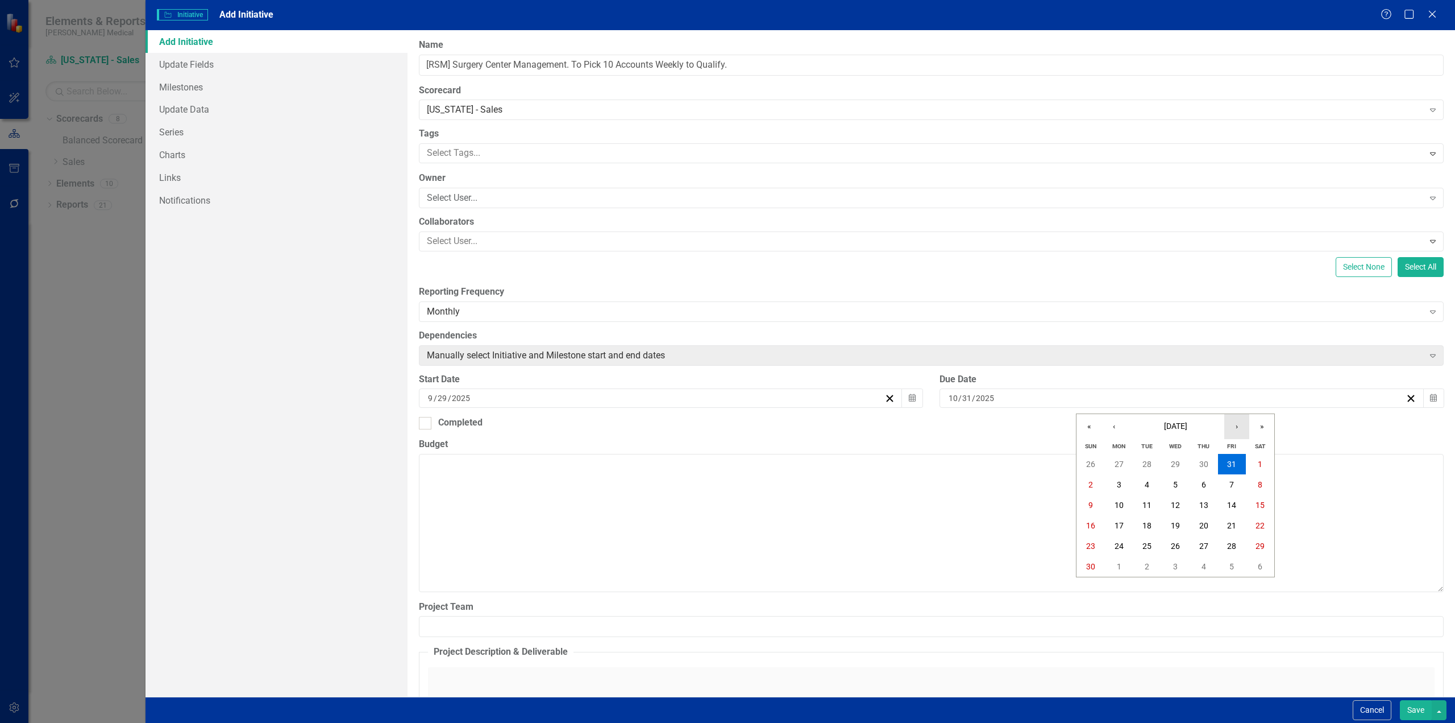
click at [1231, 426] on button "›" at bounding box center [1236, 426] width 25 height 25
click at [1199, 427] on button "March 2026" at bounding box center [1176, 426] width 98 height 25
click at [1186, 428] on button "2026" at bounding box center [1176, 426] width 98 height 25
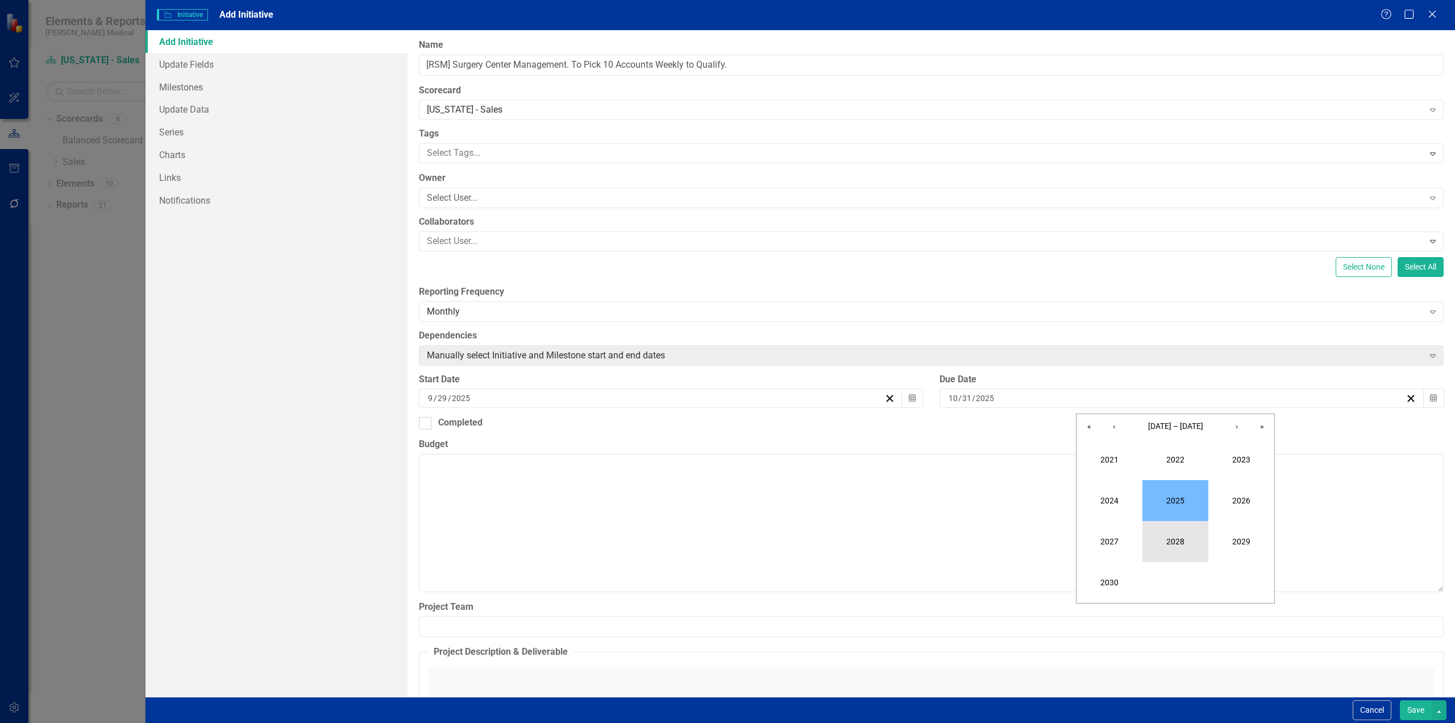
click at [1182, 541] on button "2028" at bounding box center [1176, 541] width 66 height 41
click at [1103, 456] on abbr "January" at bounding box center [1110, 459] width 30 height 9
click at [1254, 463] on button "1" at bounding box center [1260, 464] width 28 height 20
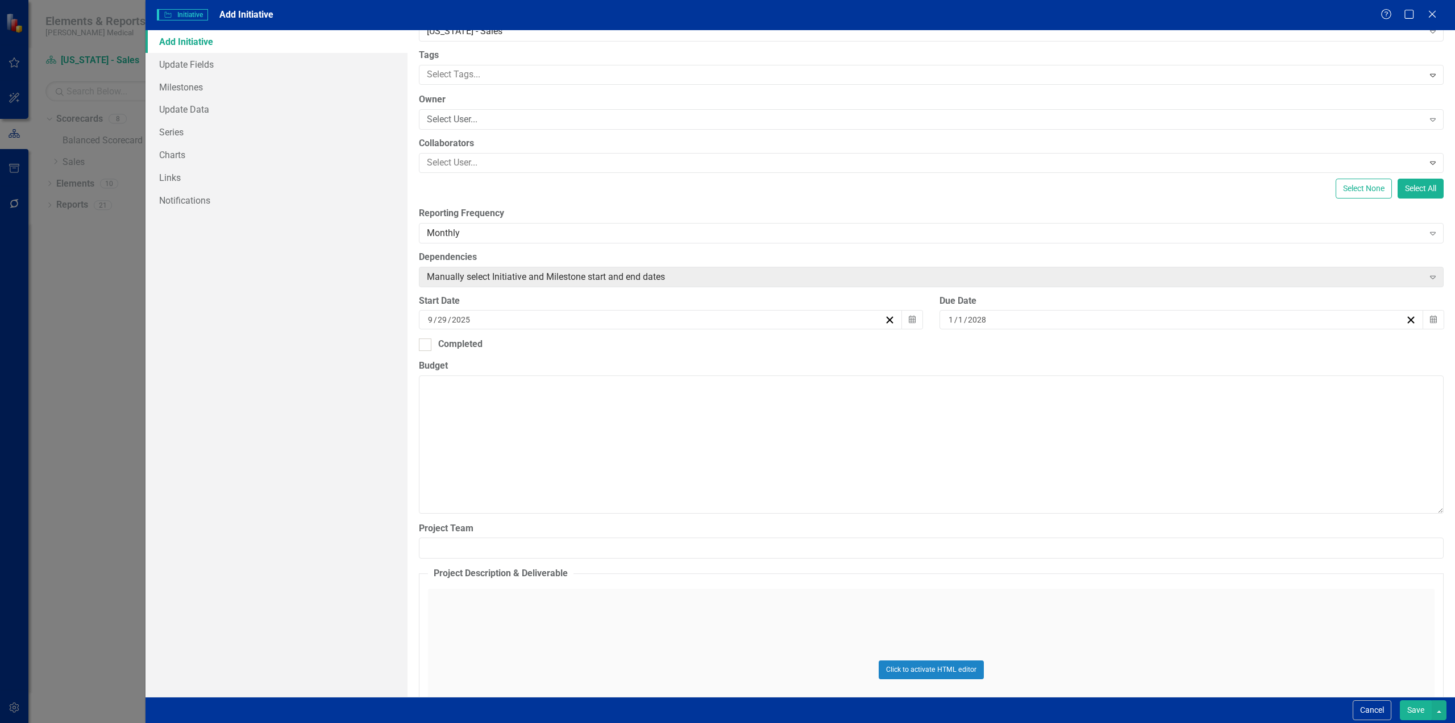
scroll to position [187, 0]
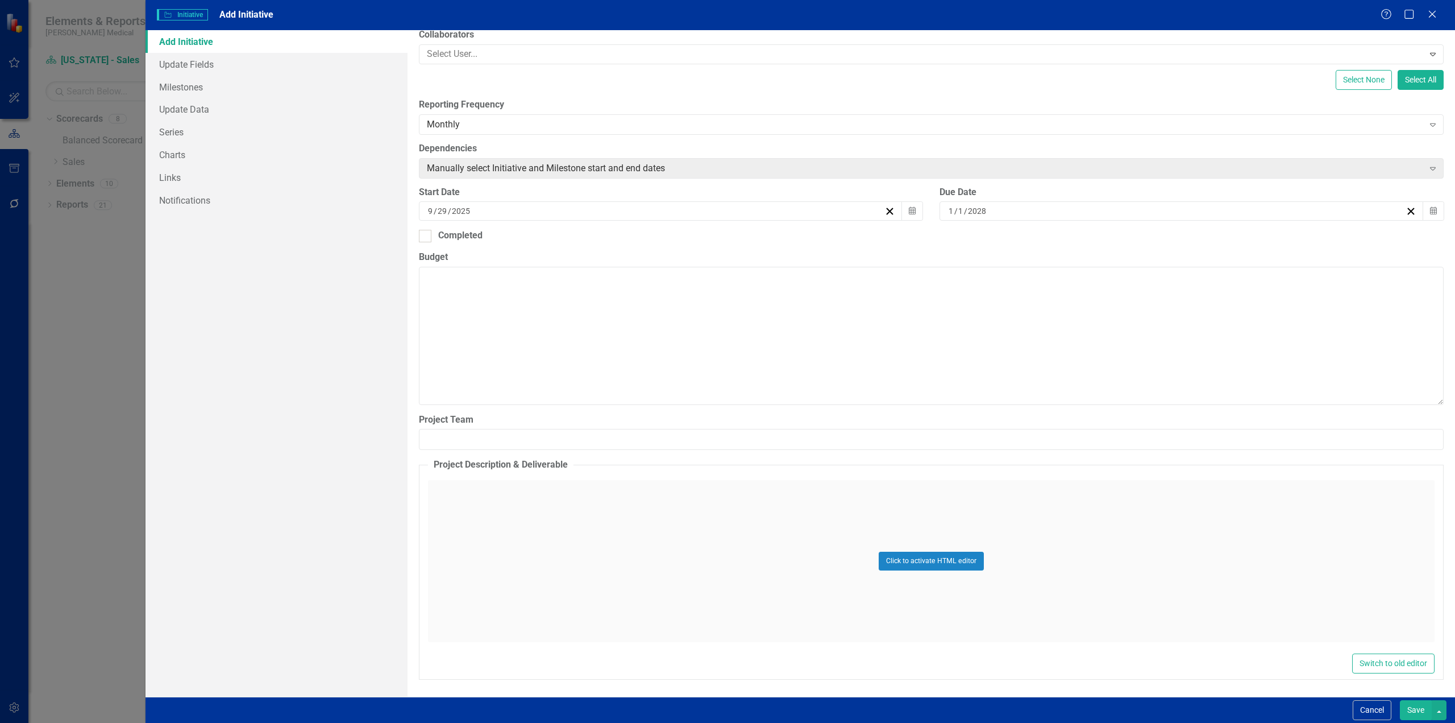
click at [1422, 708] on button "Save" at bounding box center [1416, 710] width 32 height 20
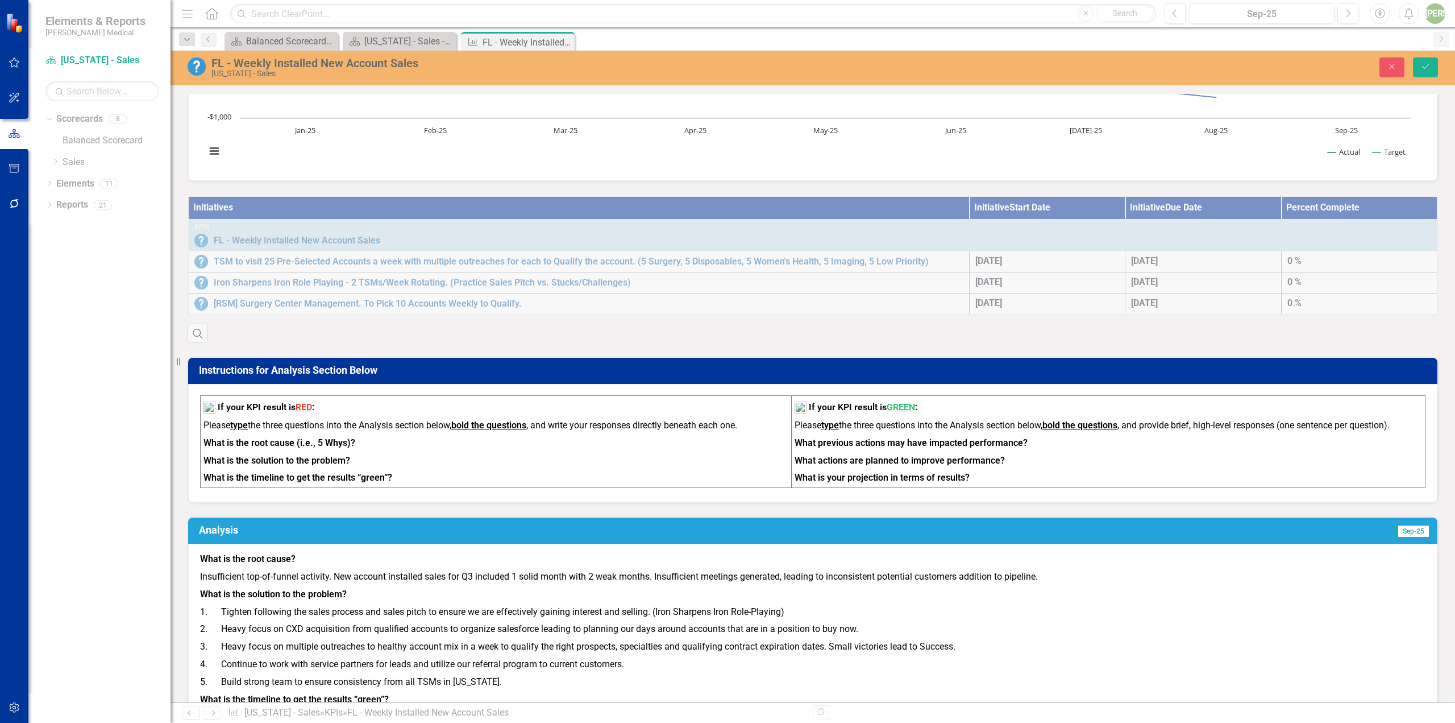
scroll to position [0, 0]
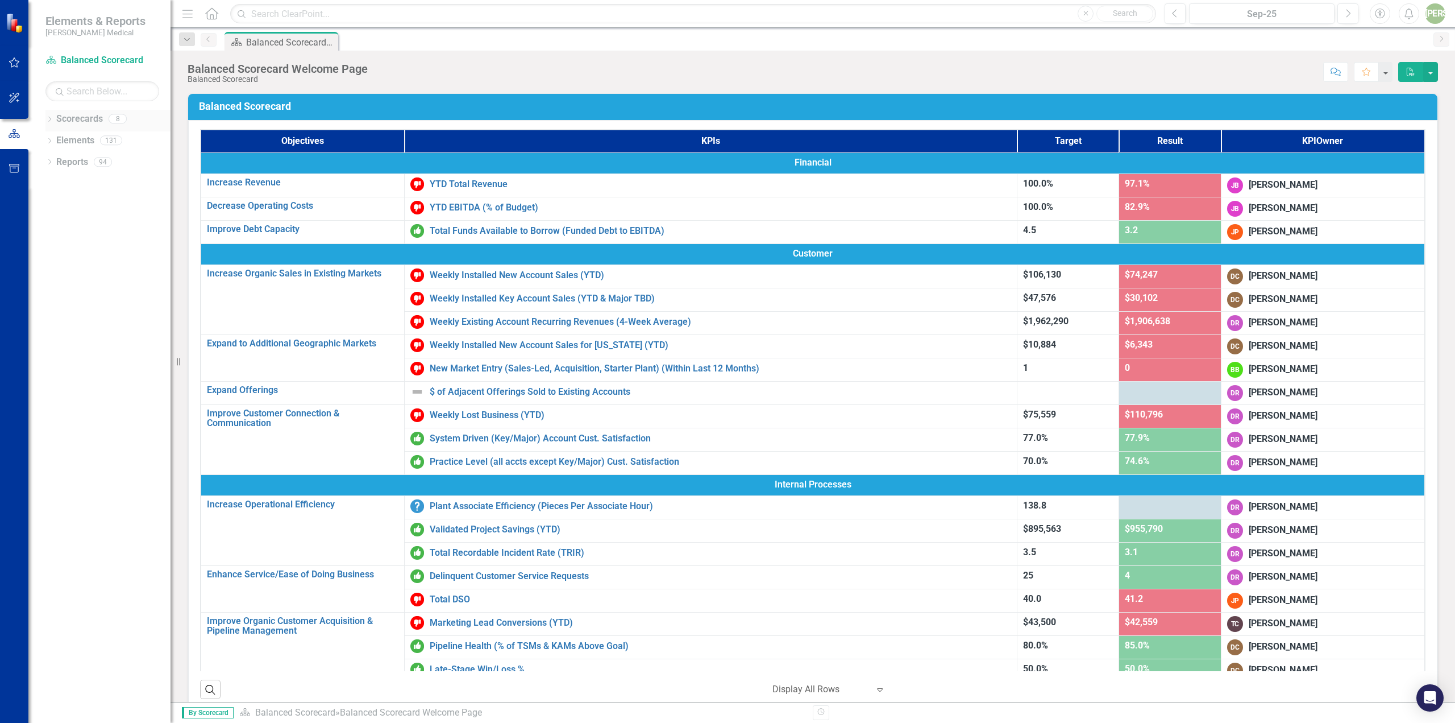
click at [54, 123] on div "Dropdown Scorecards 8" at bounding box center [107, 121] width 125 height 22
click at [52, 119] on icon "Dropdown" at bounding box center [49, 120] width 8 height 6
click at [60, 160] on icon "Dropdown" at bounding box center [55, 161] width 9 height 7
click at [76, 184] on link "Key Accounts - Sales" at bounding box center [122, 183] width 97 height 13
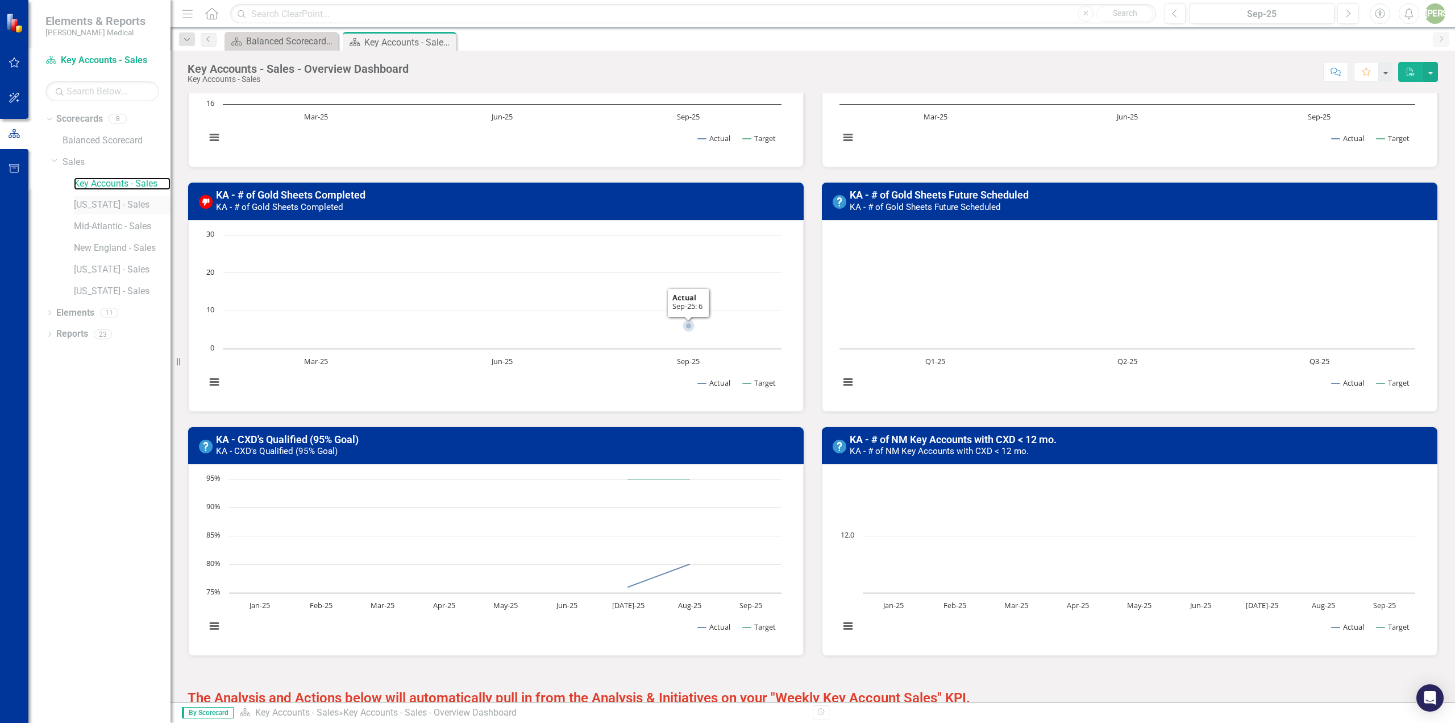
scroll to position [972, 0]
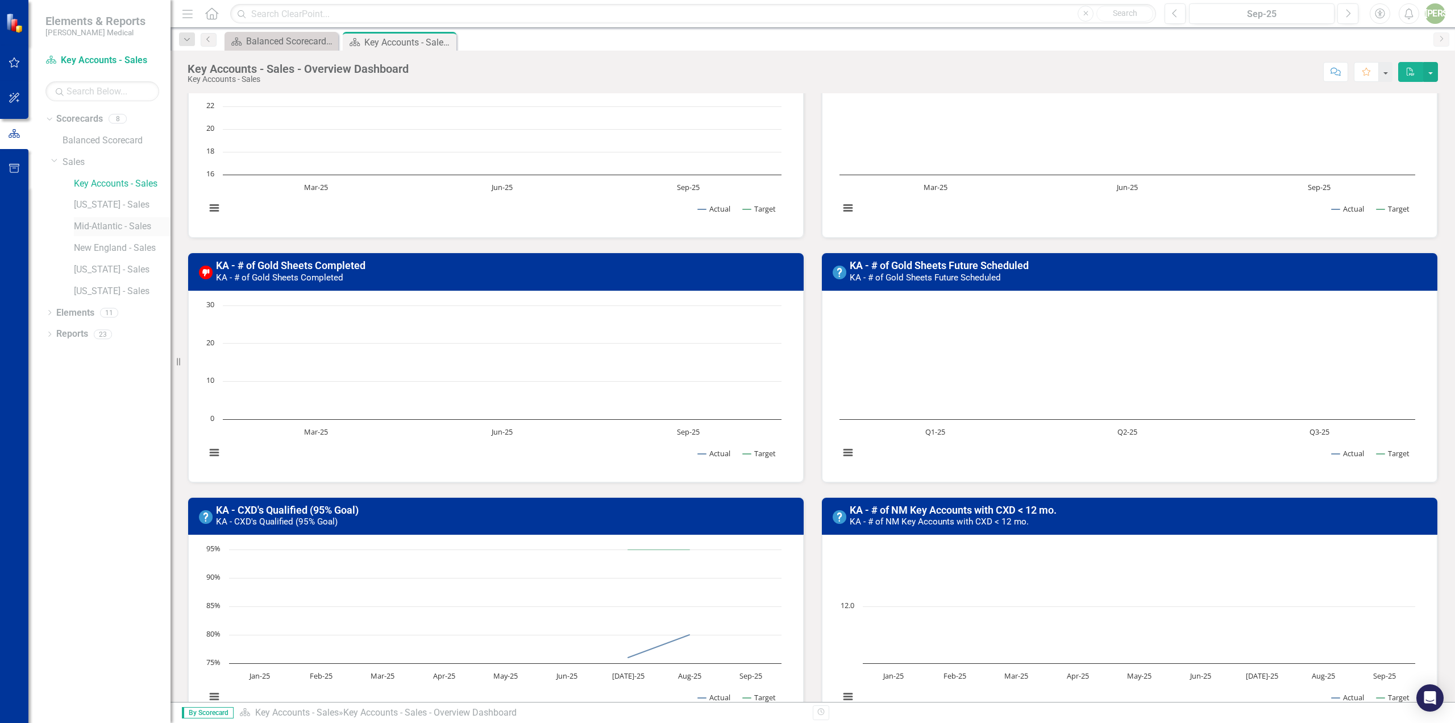
click at [105, 224] on link "Mid-Atlantic - Sales" at bounding box center [122, 226] width 97 height 13
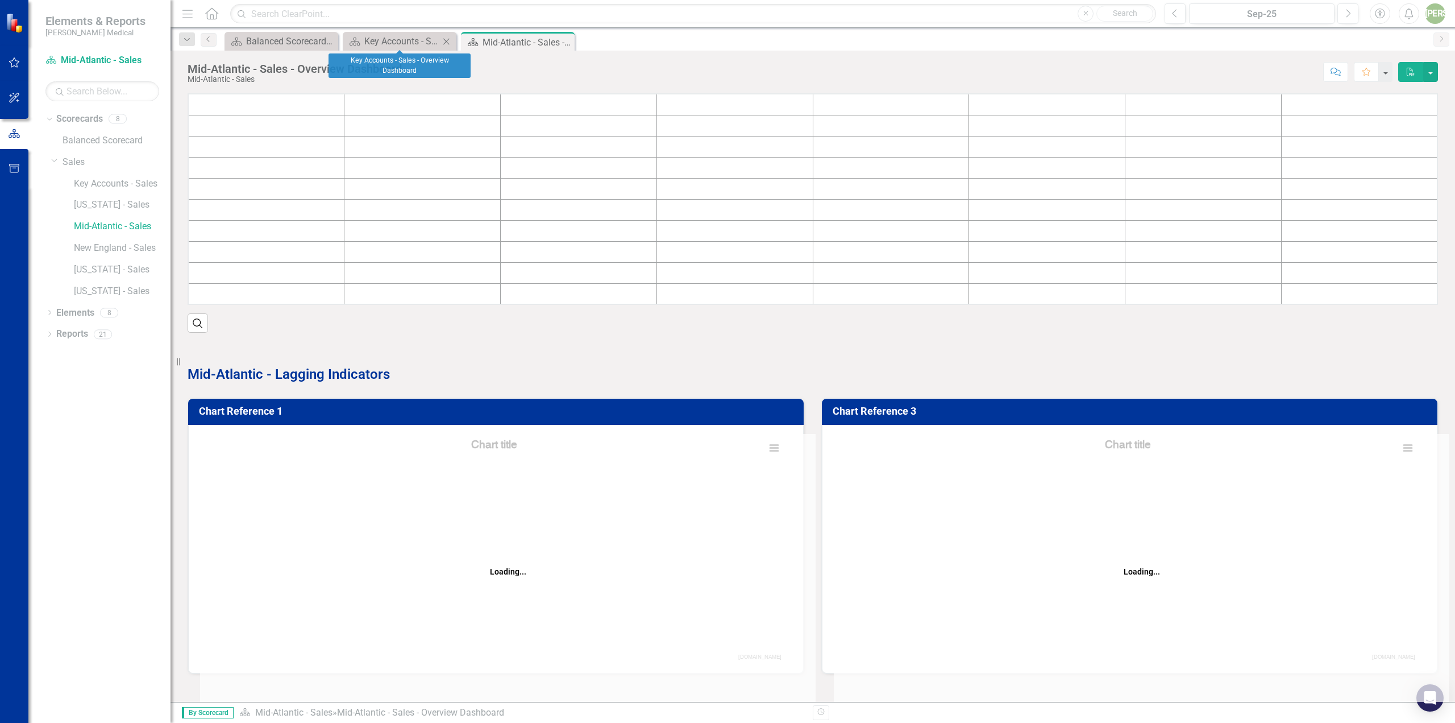
click at [443, 40] on icon "Close" at bounding box center [446, 41] width 11 height 9
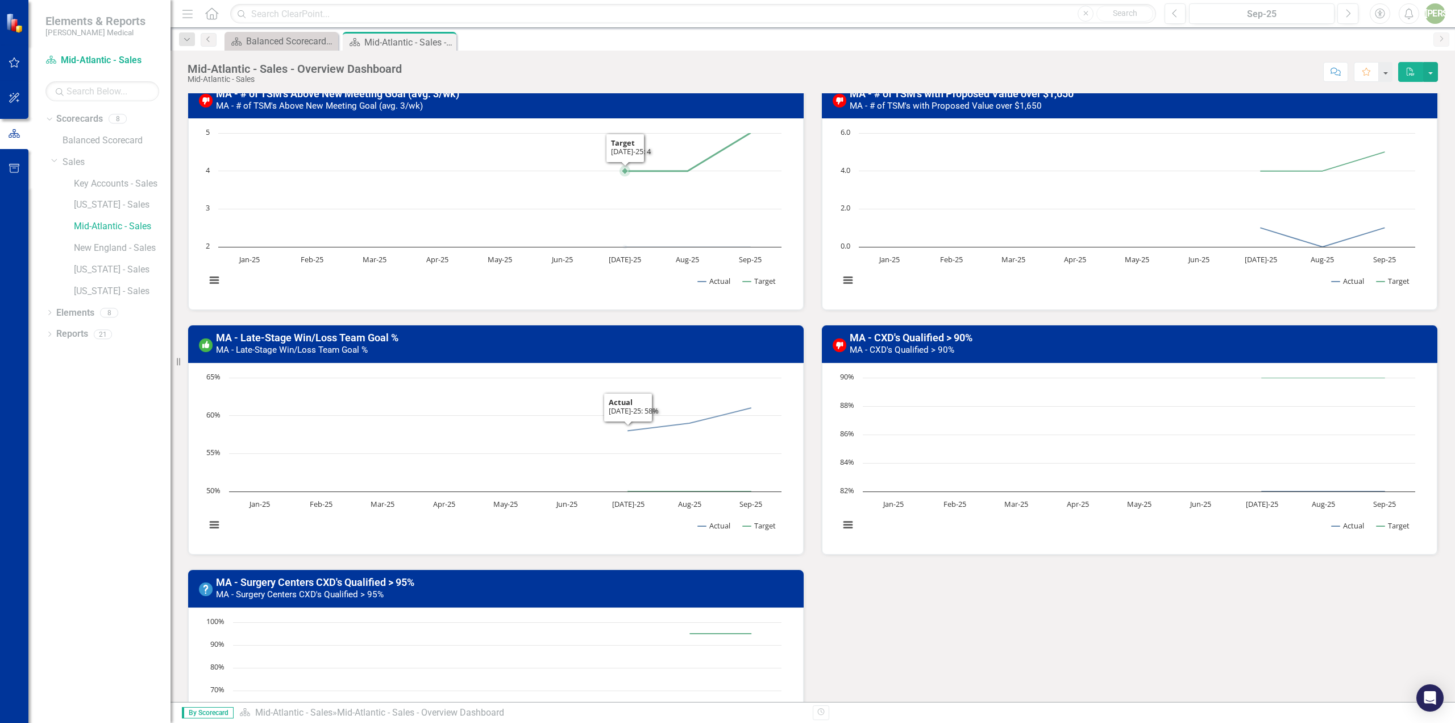
scroll to position [508, 0]
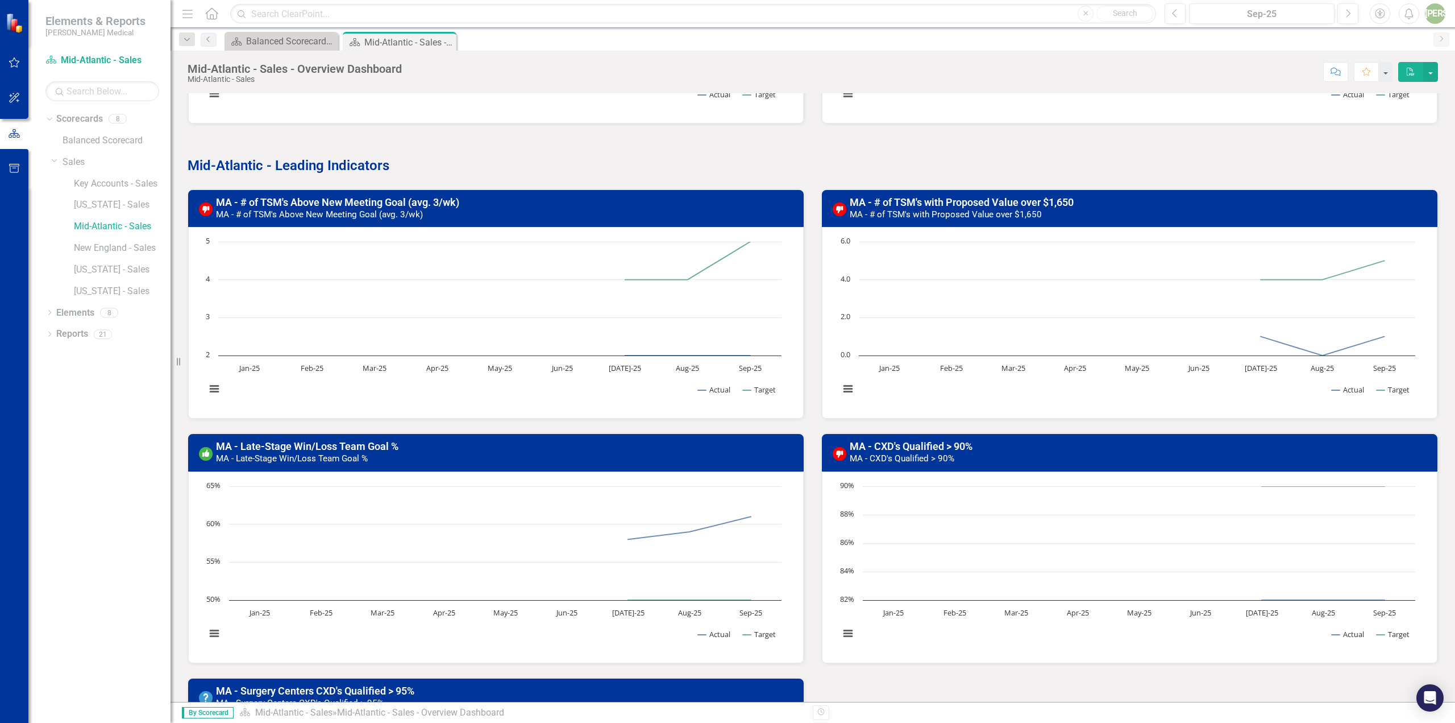
click at [0, 0] on icon "Close" at bounding box center [0, 0] width 0 height 0
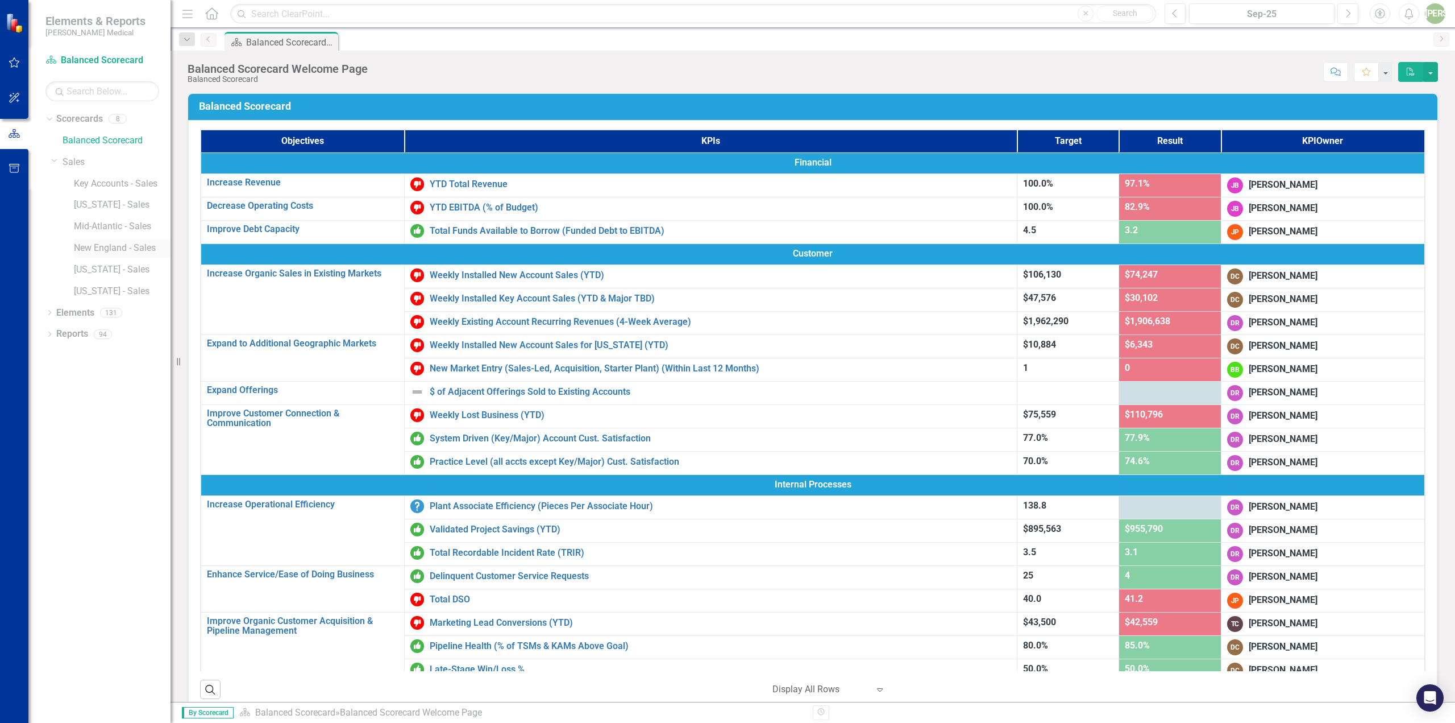
click at [98, 240] on div "New England - Sales" at bounding box center [122, 248] width 97 height 19
drag, startPoint x: 80, startPoint y: 249, endPoint x: 97, endPoint y: 251, distance: 17.1
click at [80, 249] on link "New England - Sales" at bounding box center [122, 248] width 97 height 13
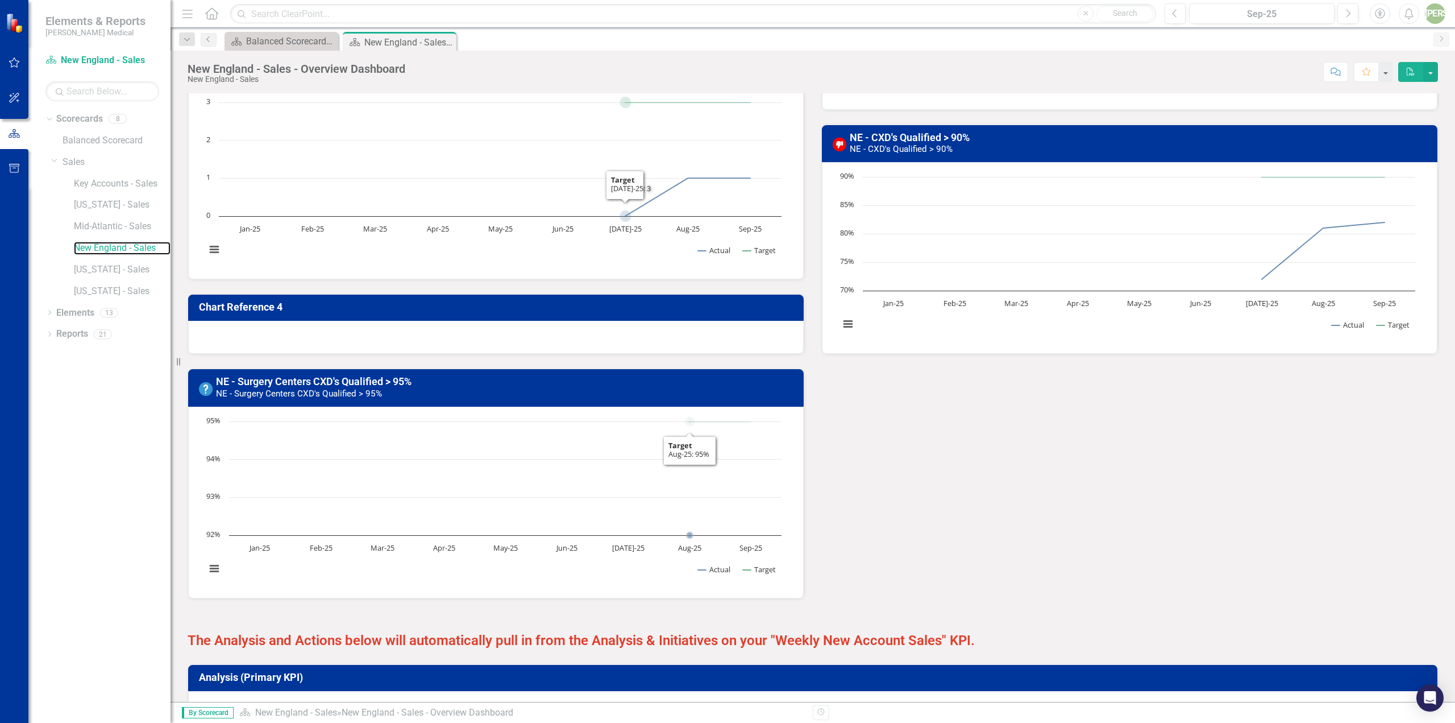
scroll to position [629, 0]
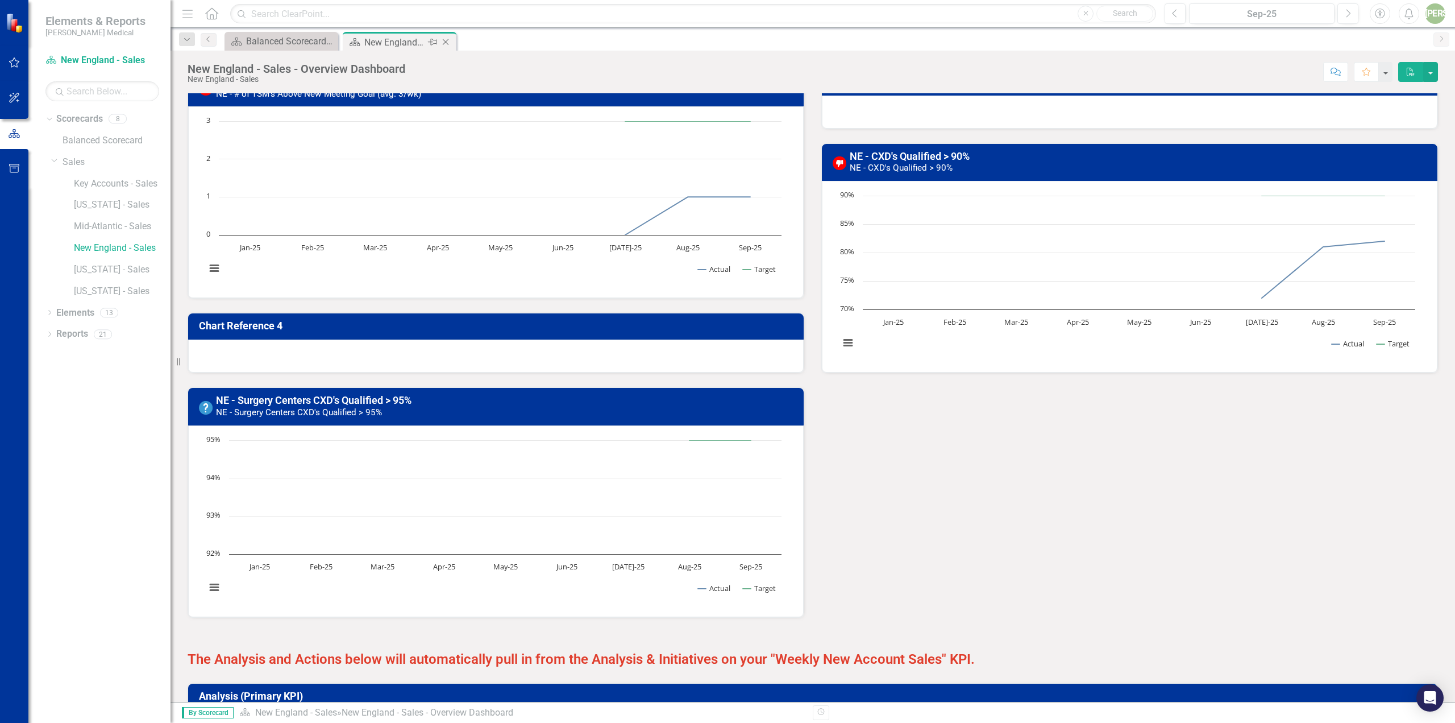
click at [446, 41] on icon "Close" at bounding box center [445, 42] width 11 height 9
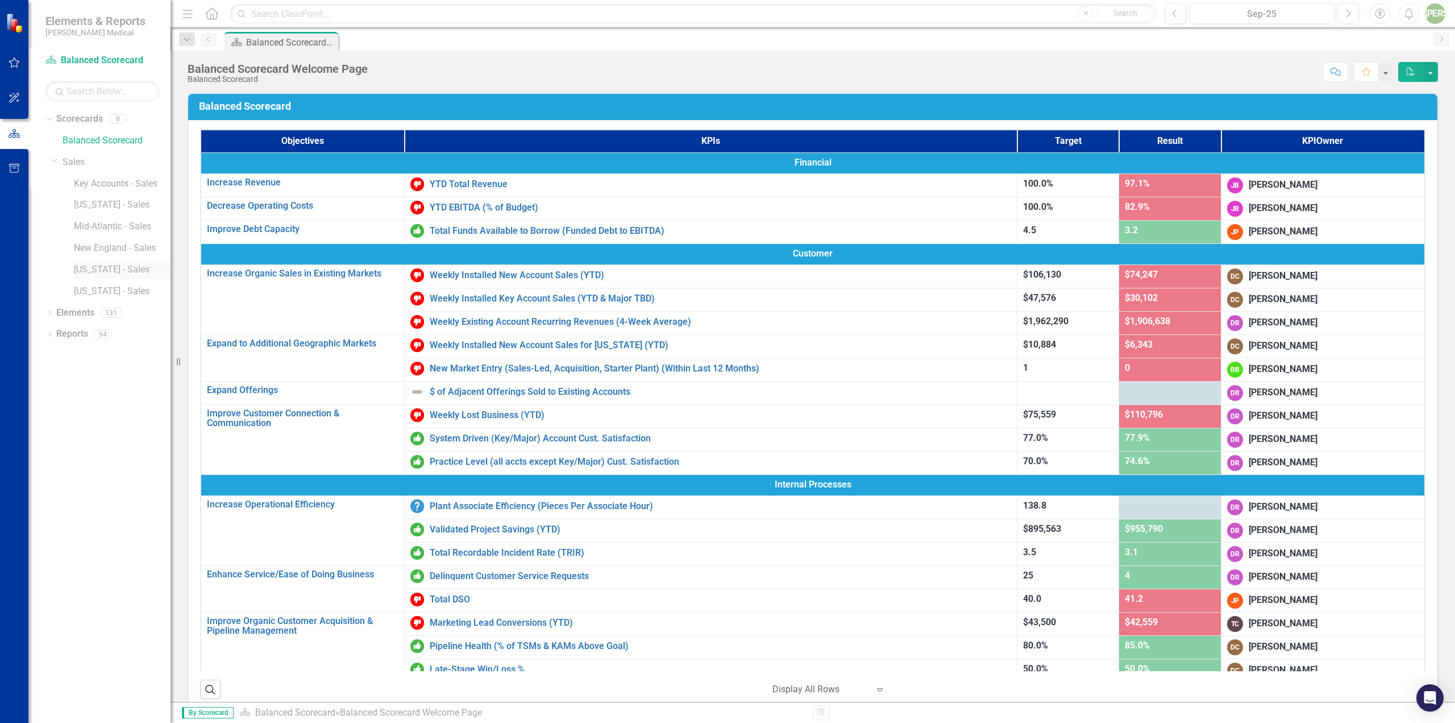
click at [110, 261] on div "[US_STATE] - Sales" at bounding box center [122, 269] width 97 height 19
click at [99, 269] on link "[US_STATE] - Sales" at bounding box center [122, 269] width 97 height 13
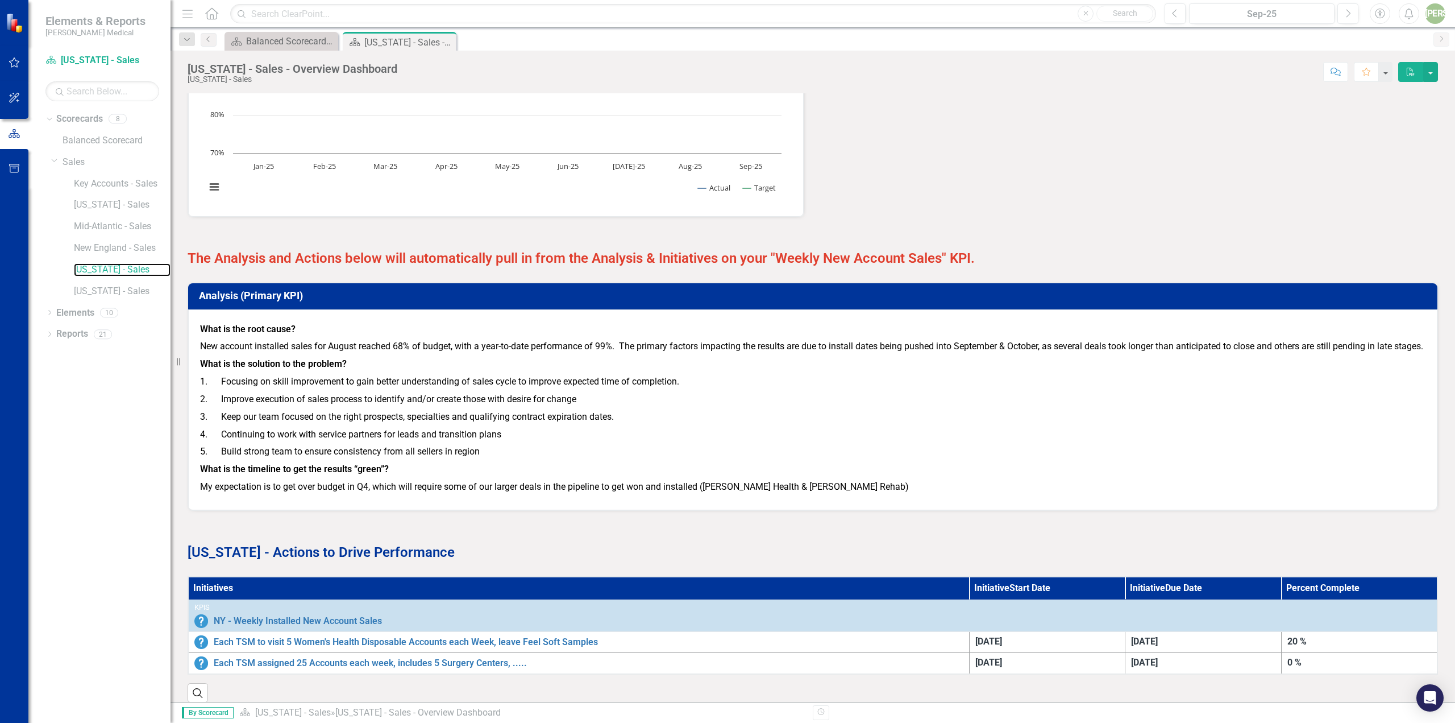
scroll to position [1232, 0]
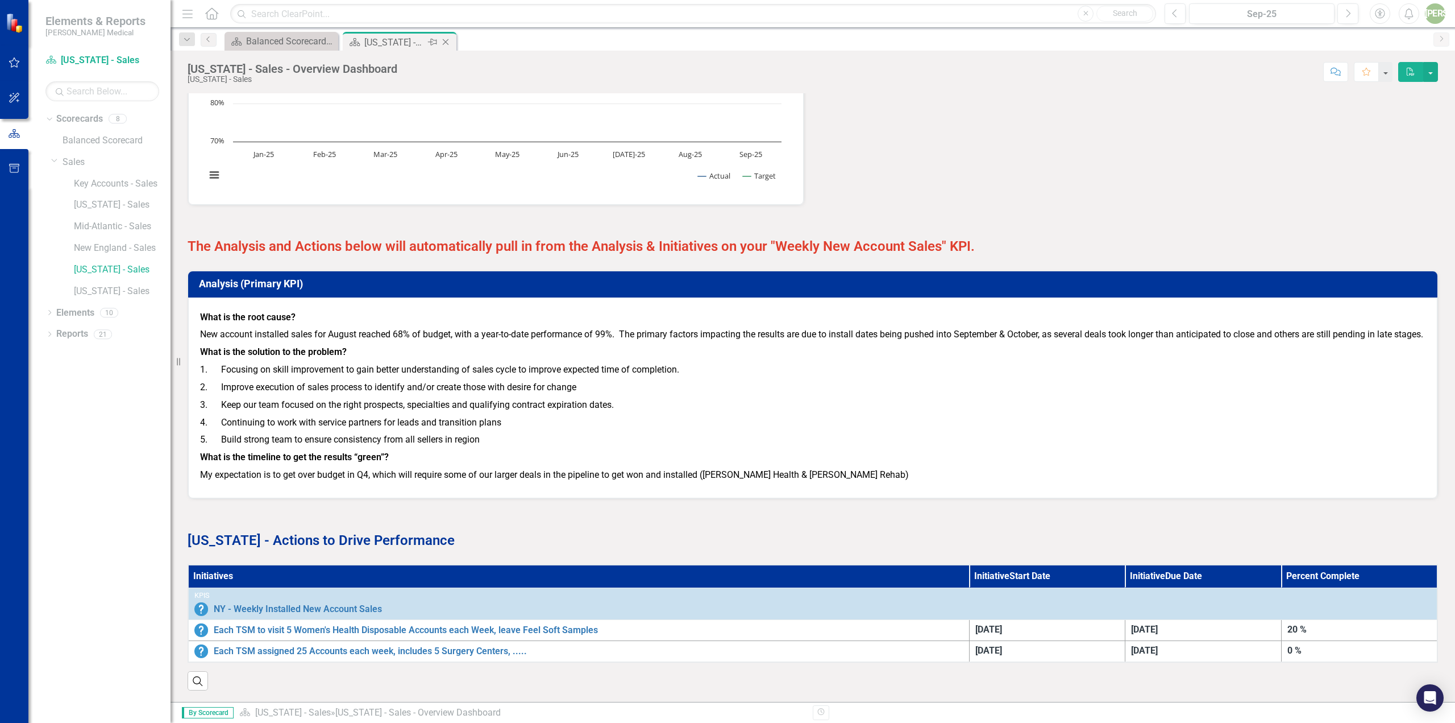
click at [446, 39] on icon "Close" at bounding box center [445, 42] width 11 height 9
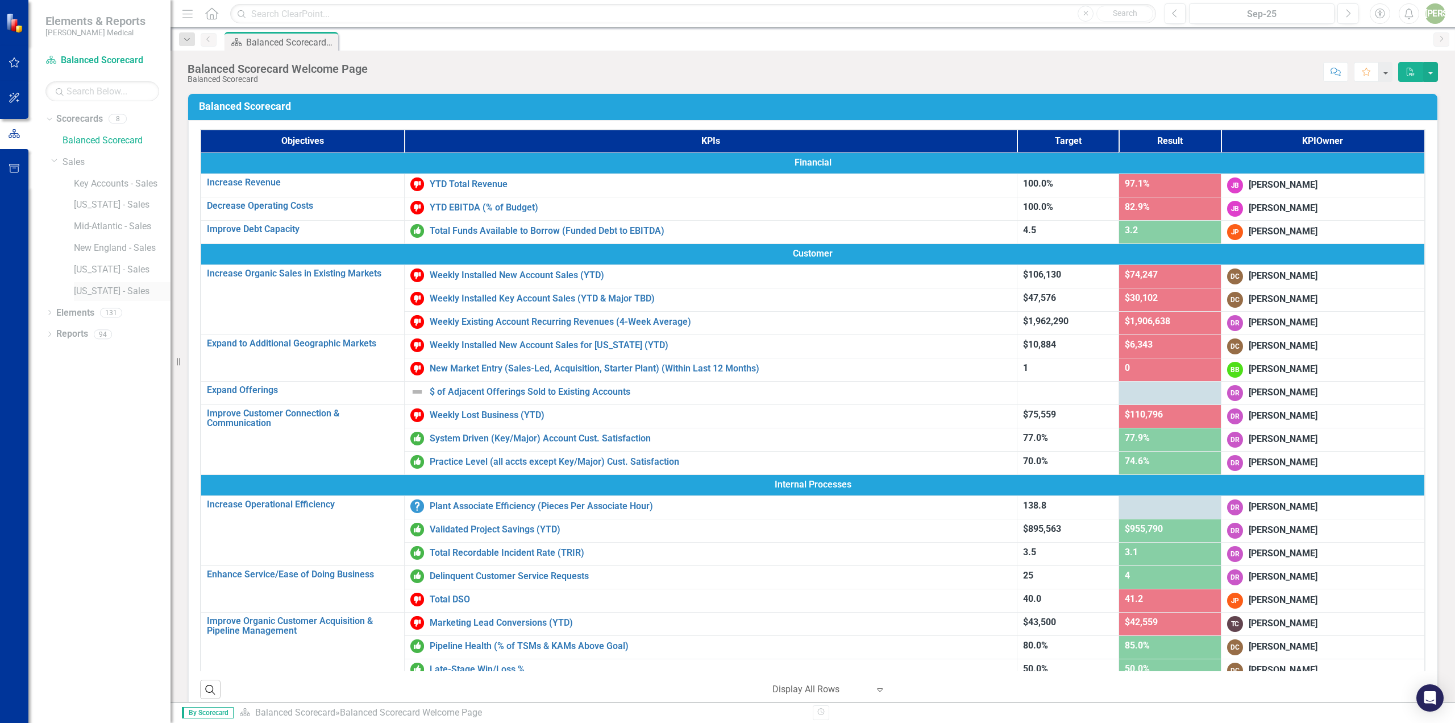
drag, startPoint x: 107, startPoint y: 285, endPoint x: 116, endPoint y: 292, distance: 11.4
click at [107, 285] on link "[US_STATE] - Sales" at bounding box center [122, 291] width 97 height 13
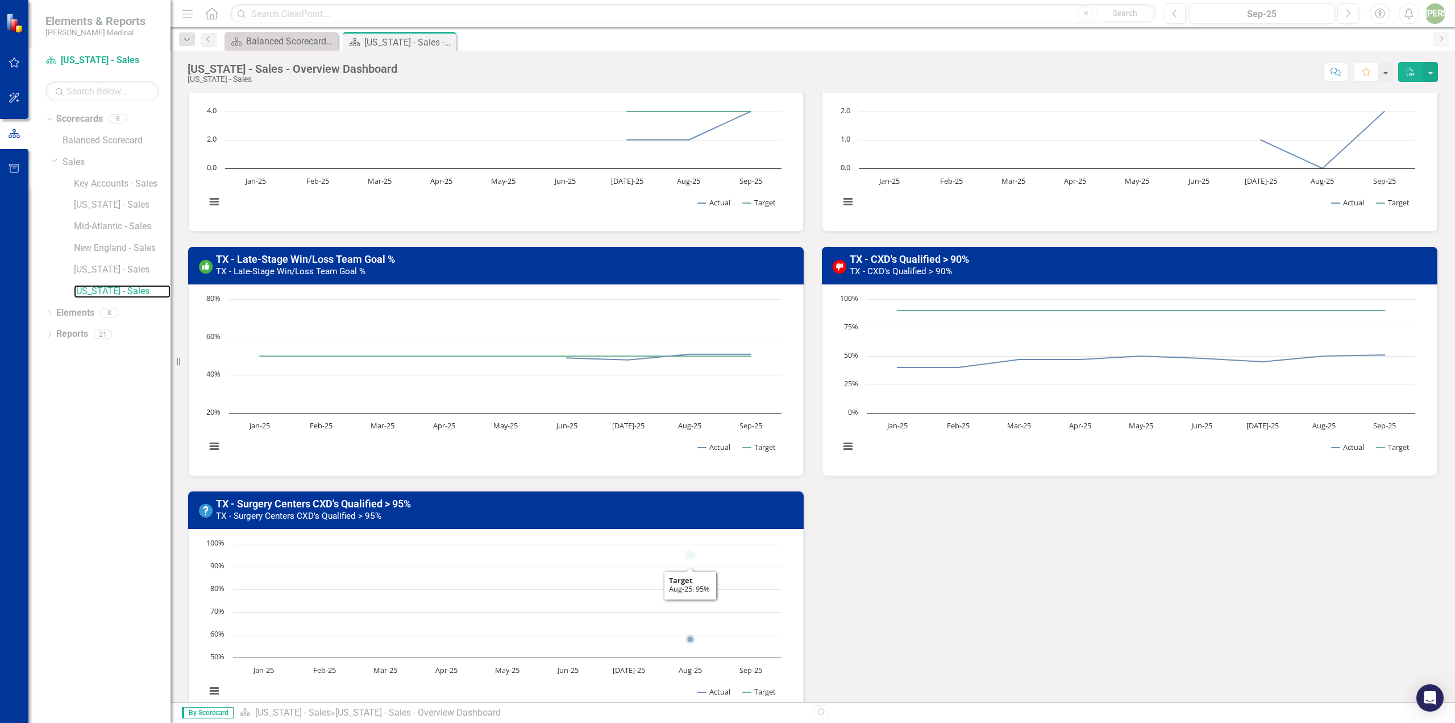
scroll to position [679, 0]
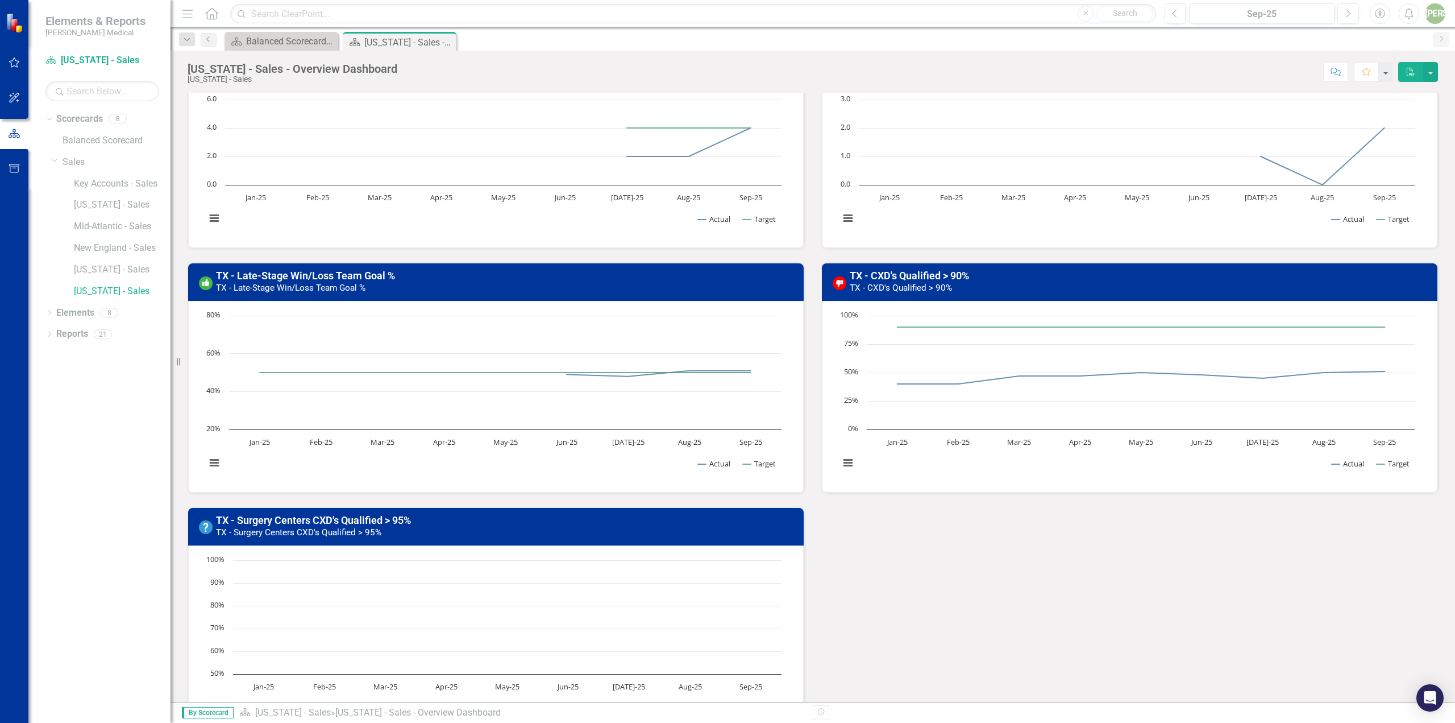
click at [0, 0] on icon "Close" at bounding box center [0, 0] width 0 height 0
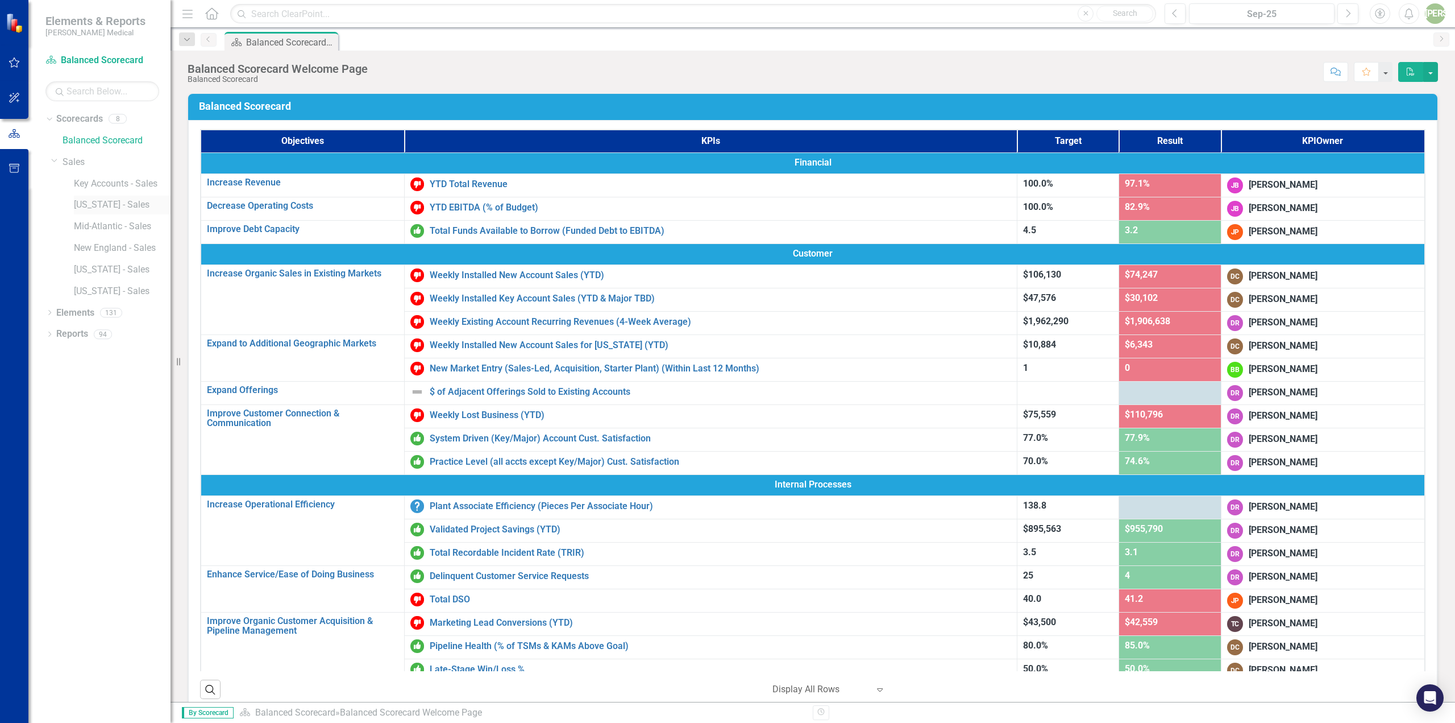
click at [100, 209] on link "[US_STATE] - Sales" at bounding box center [122, 204] width 97 height 13
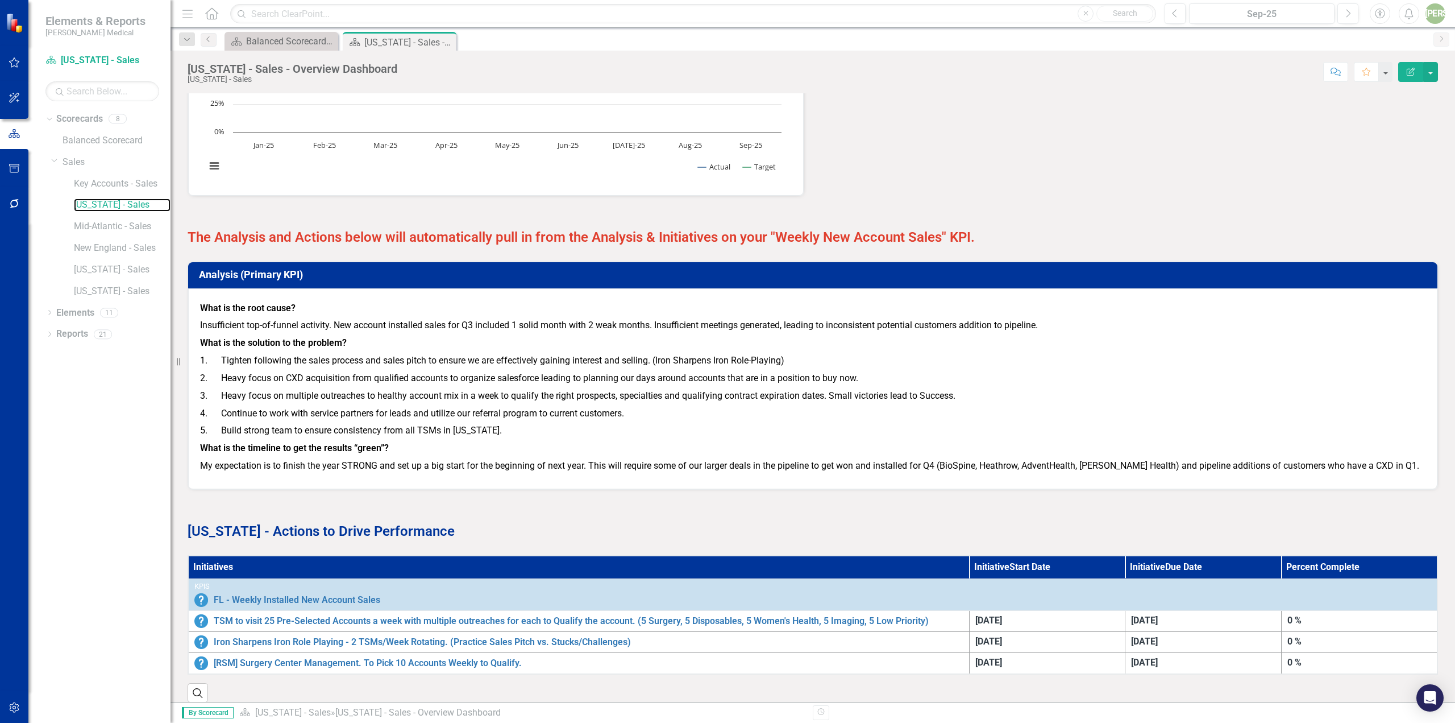
scroll to position [1240, 0]
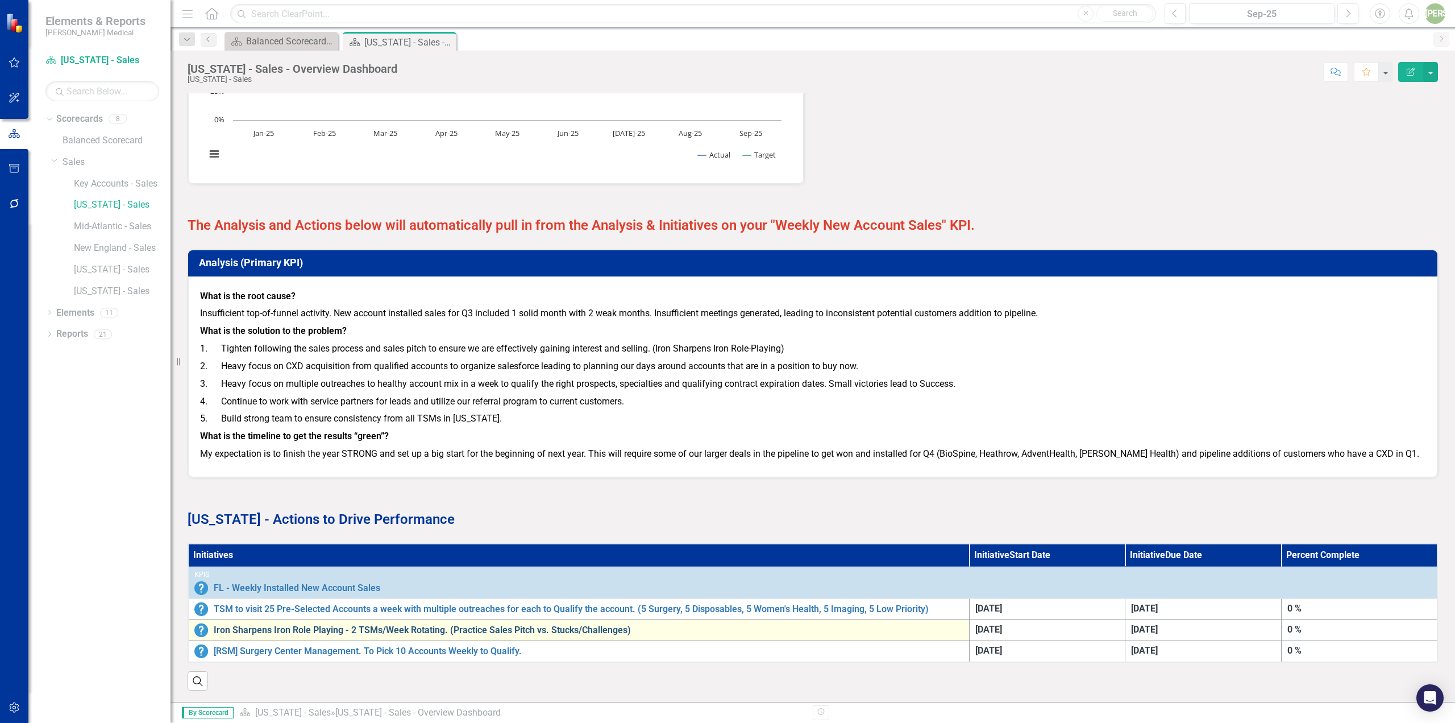
click at [455, 625] on link "Iron Sharpens Iron Role Playing - 2 TSMs/Week Rotating. (Practice Sales Pitch v…" at bounding box center [589, 630] width 750 height 10
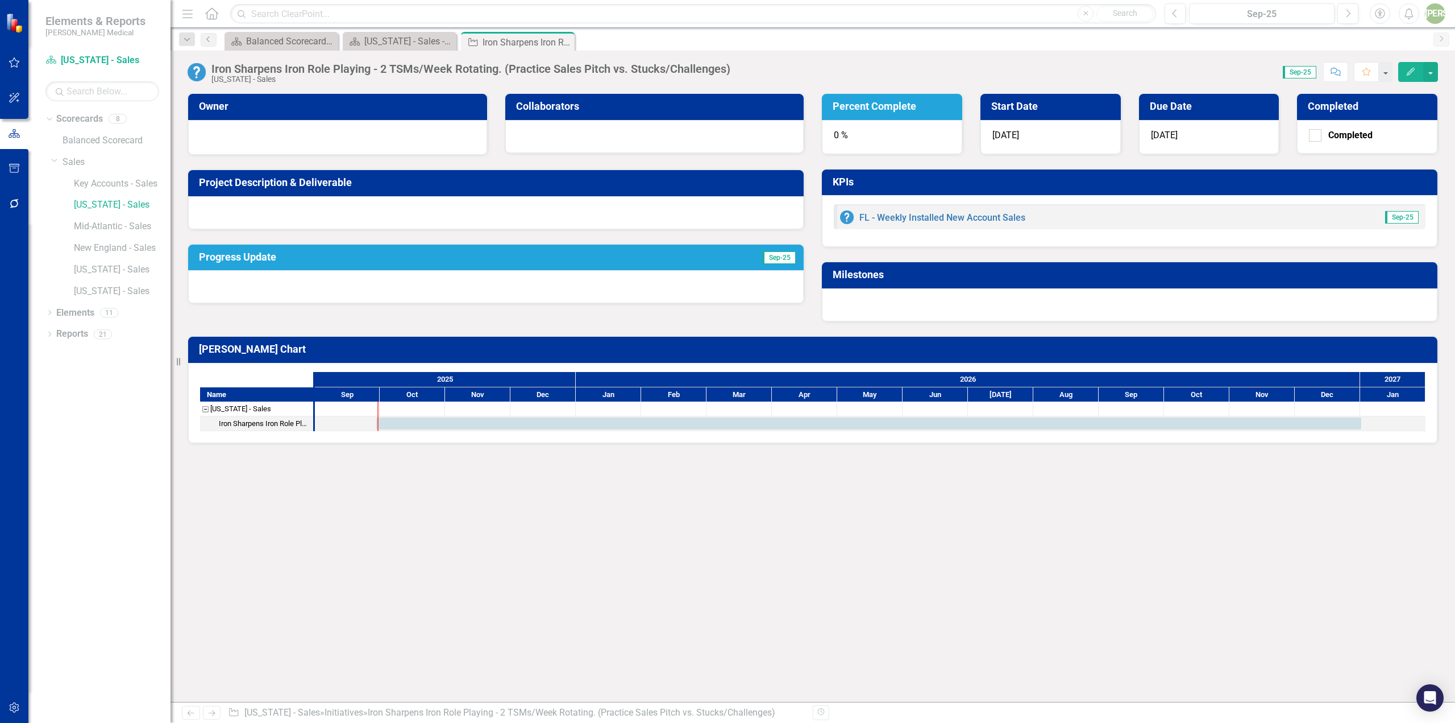
click at [330, 63] on div "Iron Sharpens Iron Role Playing - 2 TSMs/Week Rotating. (Practice Sales Pitch v…" at bounding box center [470, 69] width 519 height 13
click at [331, 61] on div "Iron Sharpens Iron Role Playing - 2 TSMs/Week Rotating. (Practice Sales Pitch v…" at bounding box center [813, 68] width 1285 height 34
click at [328, 65] on div "Iron Sharpens Iron Role Playing - 2 TSMs/Week Rotating. (Practice Sales Pitch v…" at bounding box center [470, 69] width 519 height 13
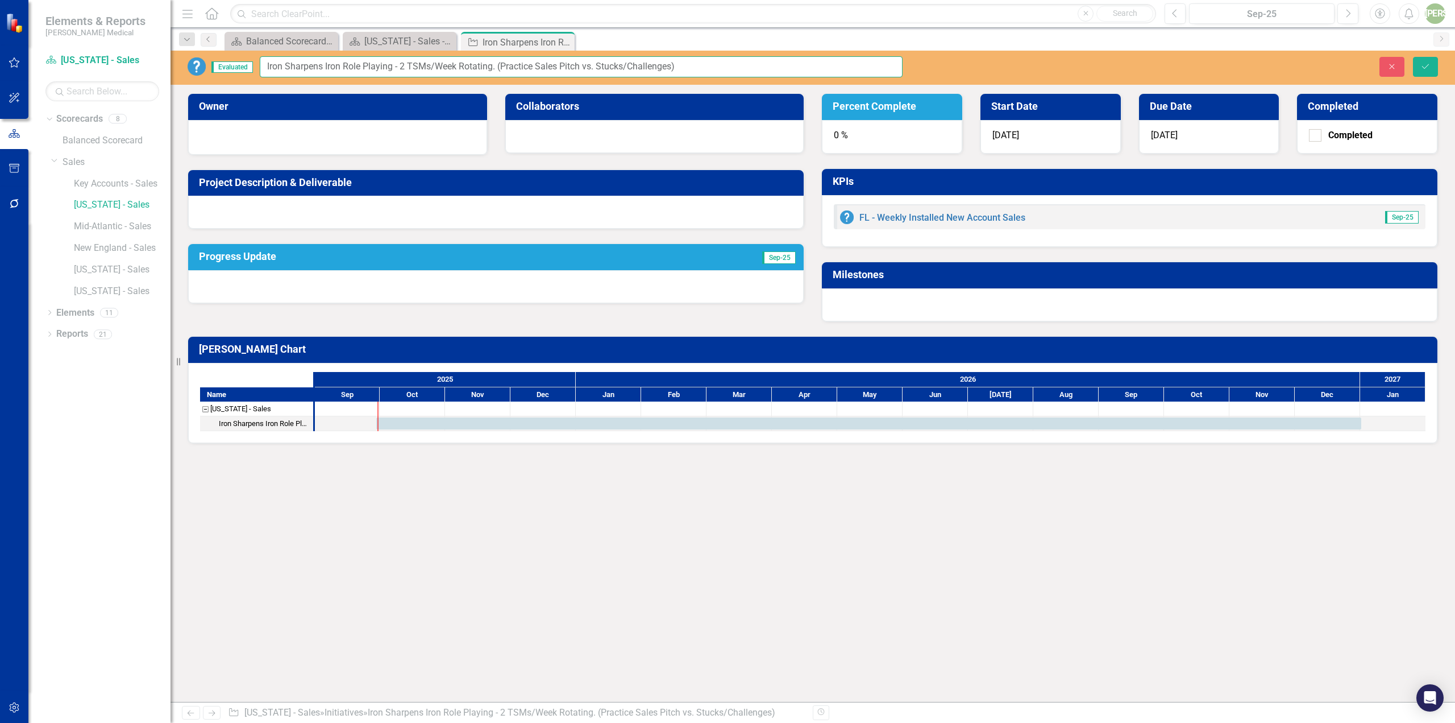
click at [364, 64] on input "Iron Sharpens Iron Role Playing - 2 TSMs/Week Rotating. (Practice Sales Pitch v…" at bounding box center [581, 66] width 643 height 21
click at [280, 64] on input "Iron Sharpens Iron Role Playing - 2 TSMs/Week Rotating. (Practice Sales Pitch v…" at bounding box center [581, 66] width 643 height 21
click at [492, 68] on input "Iron Sharpens Iron Role Playing - 2 TSMs/Week Rotating. (Practice Sales Pitch v…" at bounding box center [581, 66] width 643 height 21
click at [671, 65] on input "Iron Sharpens Iron Role Playing - 2 TSMs/Week Rotating. (Practice Sales Pitch v…" at bounding box center [581, 66] width 643 height 21
click at [833, 65] on input "Iron Sharpens Iron Role Playing - 2 TSMs/Week Rotating. (Practice Sales Pitch v…" at bounding box center [581, 66] width 643 height 21
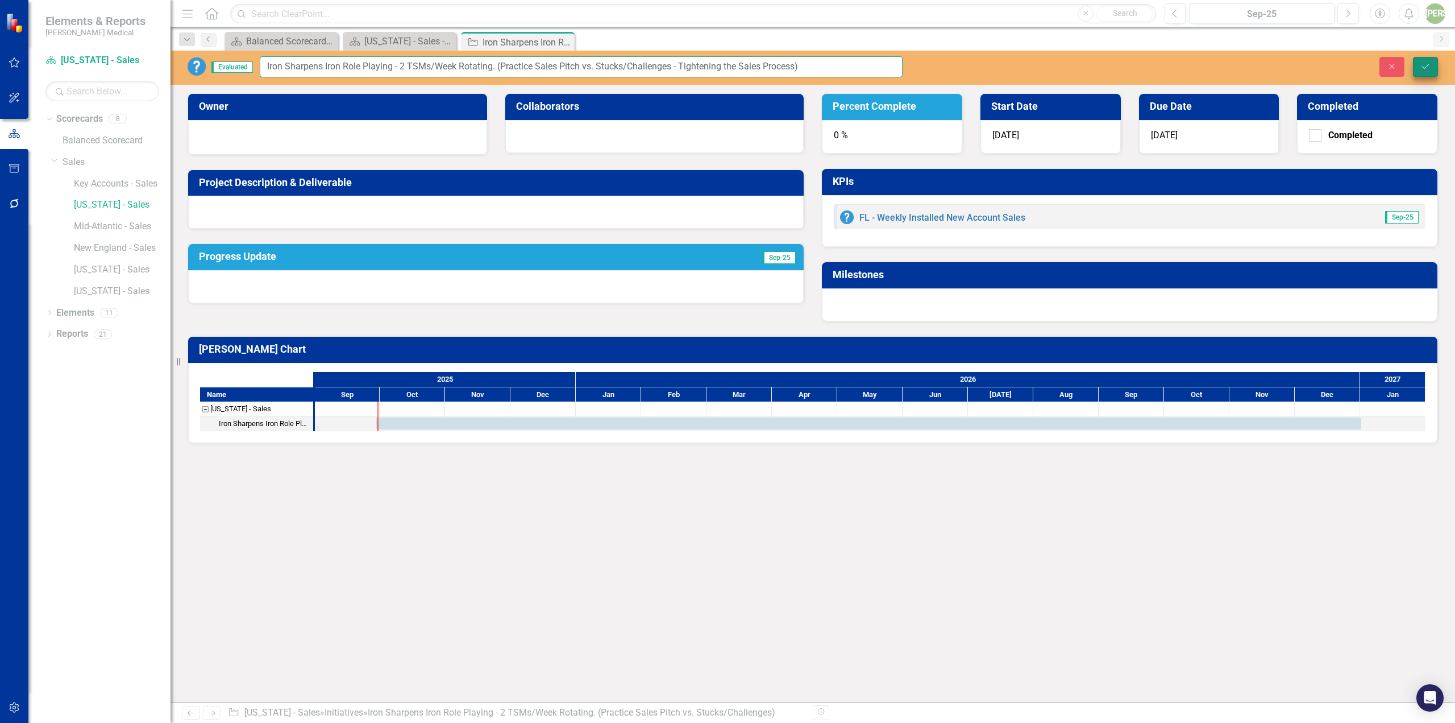
type input "Iron Sharpens Iron Role Playing - 2 TSMs/Week Rotating. (Practice Sales Pitch v…"
click at [1431, 68] on button "Save" at bounding box center [1425, 67] width 25 height 20
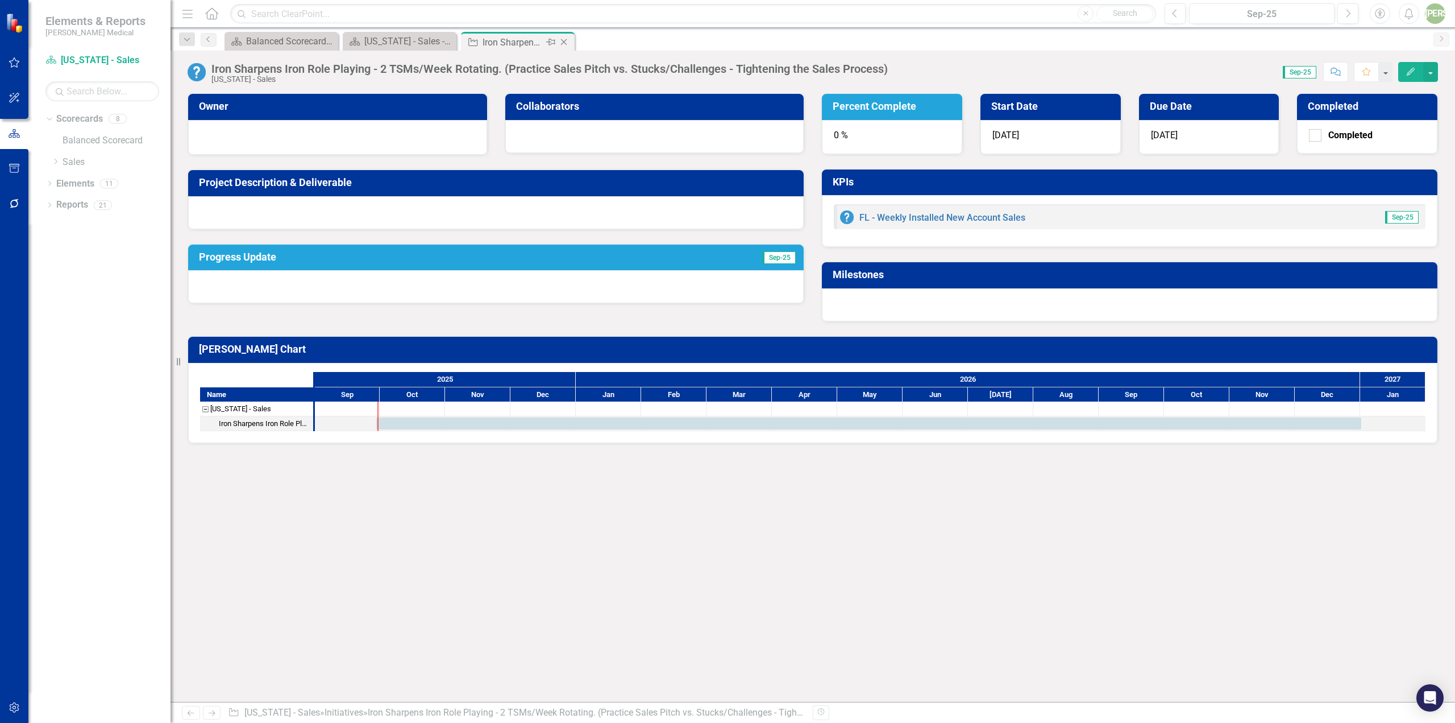
click at [566, 42] on icon "Close" at bounding box center [563, 42] width 11 height 9
